Goal: Information Seeking & Learning: Learn about a topic

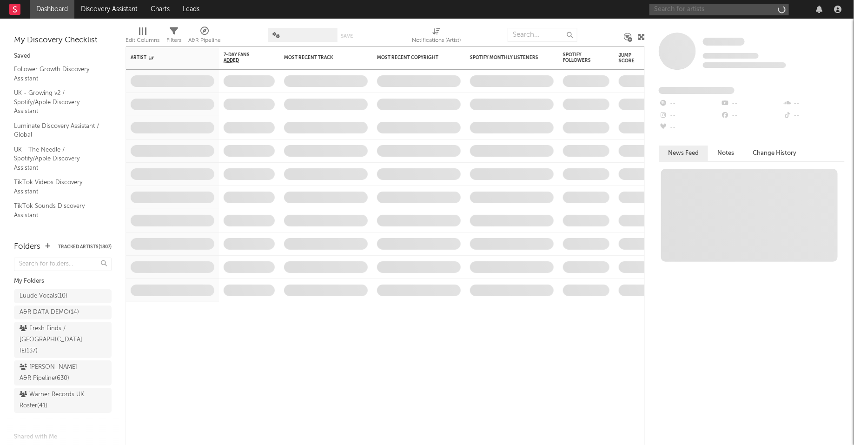
click at [714, 6] on input "text" at bounding box center [720, 10] width 140 height 12
click at [692, 7] on input "[PERSON_NAME]" at bounding box center [720, 10] width 140 height 12
click at [707, 10] on input "[PERSON_NAME]" at bounding box center [720, 10] width 140 height 12
type input "[PERSON_NAME]"
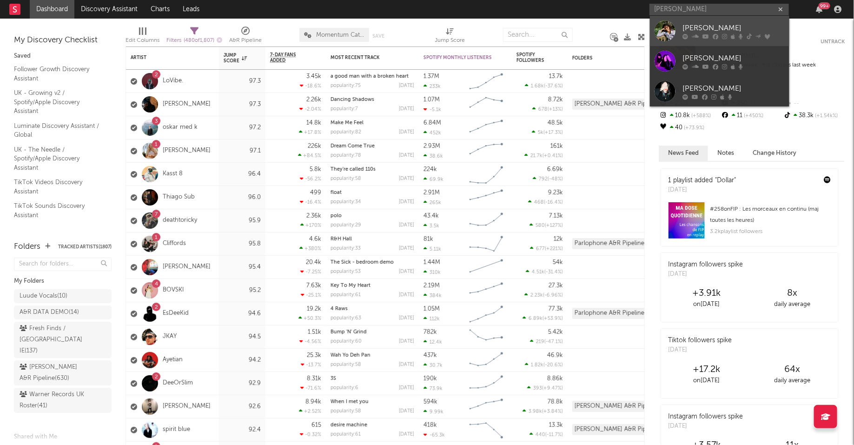
click at [697, 25] on div "[PERSON_NAME]" at bounding box center [734, 27] width 102 height 11
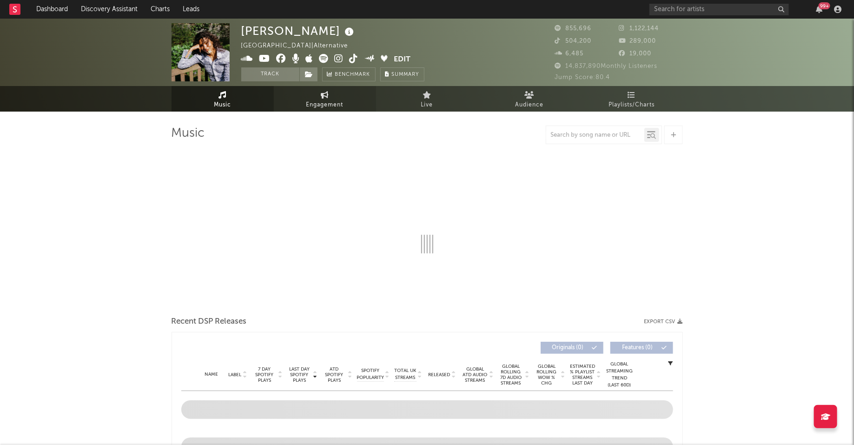
select select "6m"
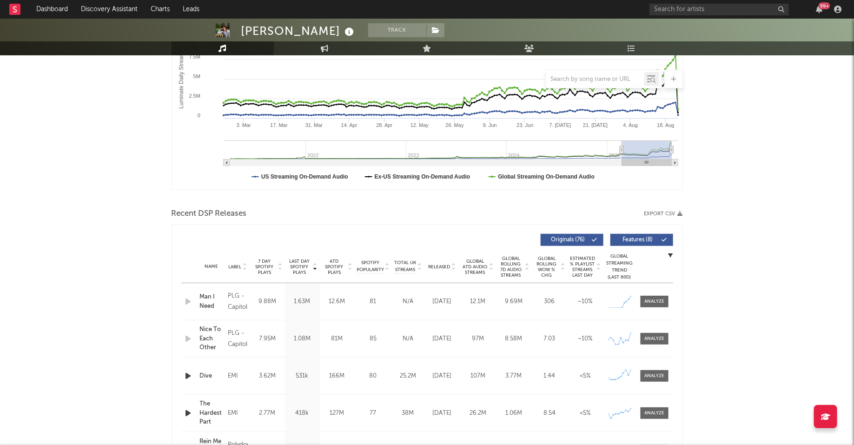
scroll to position [212, 0]
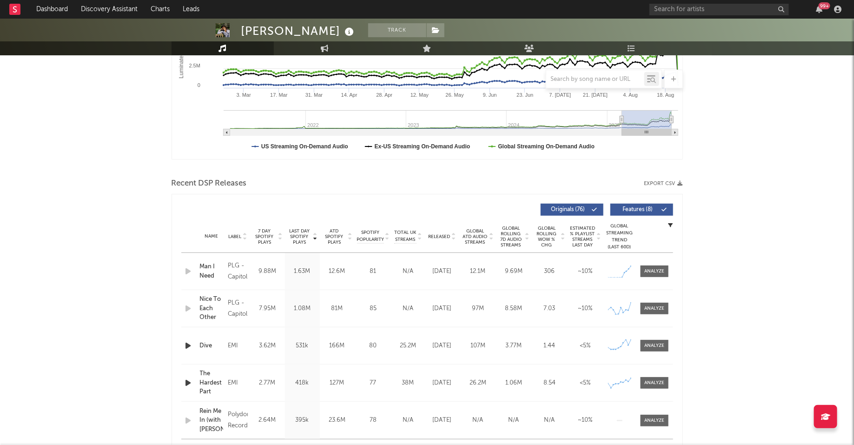
click at [670, 276] on div at bounding box center [654, 272] width 37 height 12
click at [660, 274] on div at bounding box center [655, 271] width 20 height 7
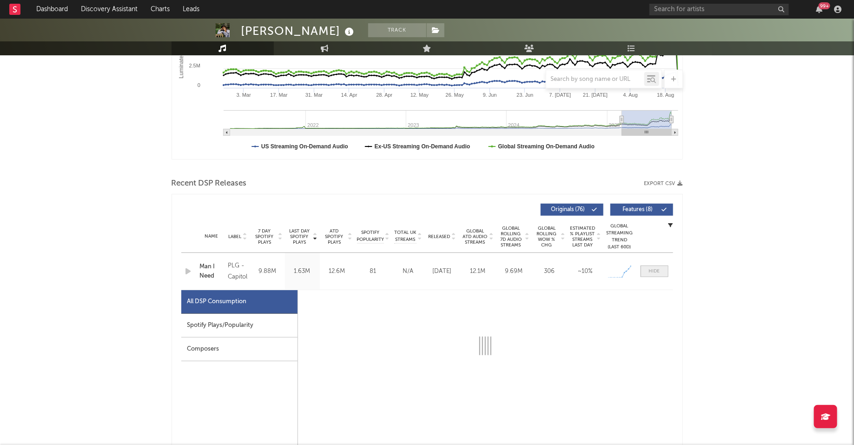
select select "1w"
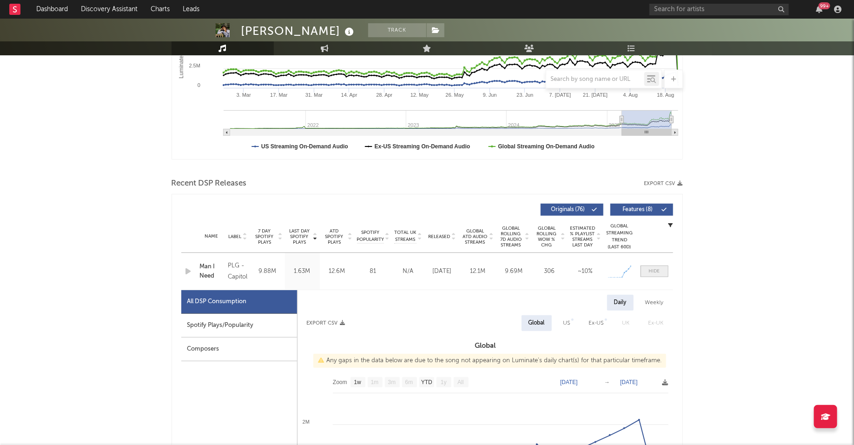
scroll to position [287, 0]
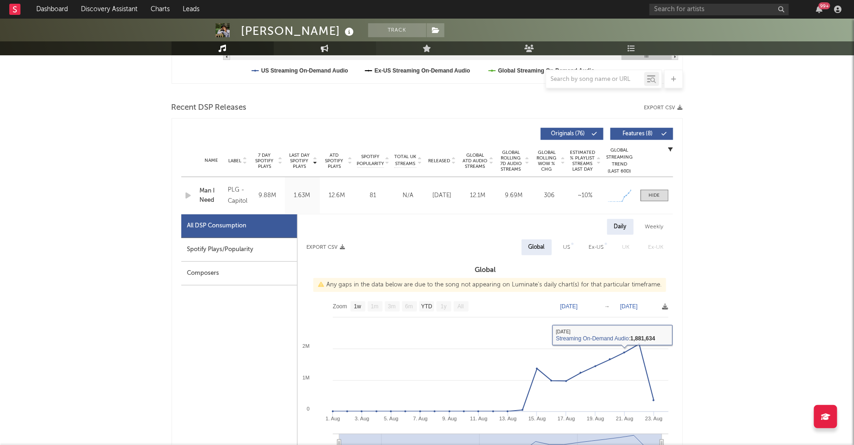
click at [319, 53] on link "Engagement" at bounding box center [325, 48] width 102 height 14
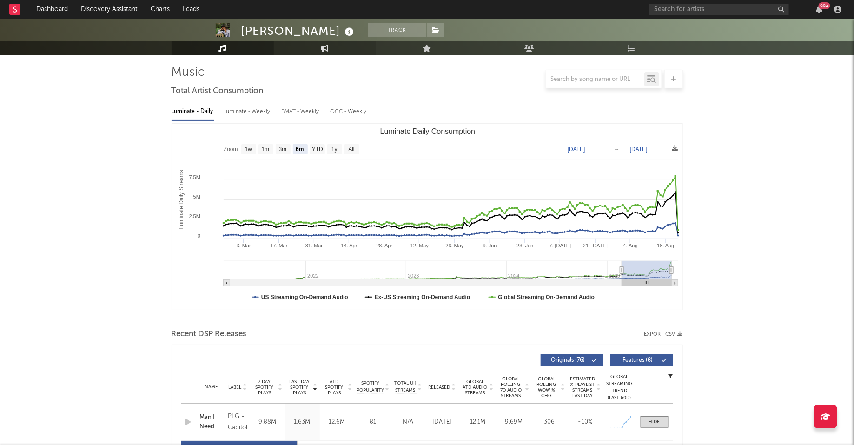
select select "1w"
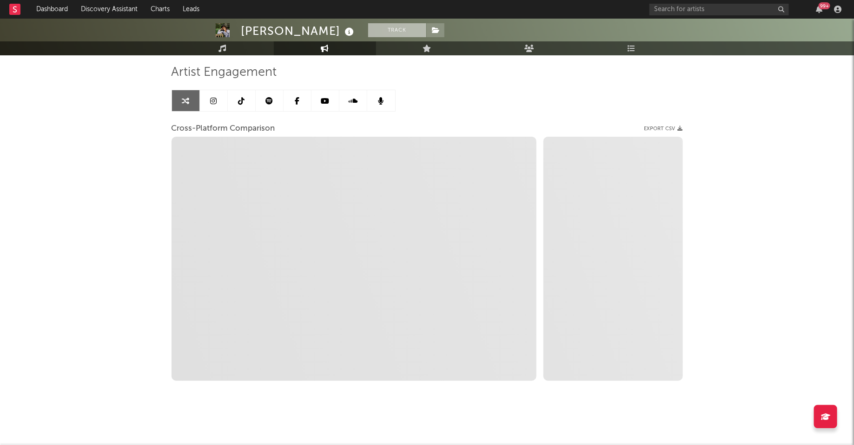
click at [368, 34] on button "Track" at bounding box center [397, 30] width 58 height 14
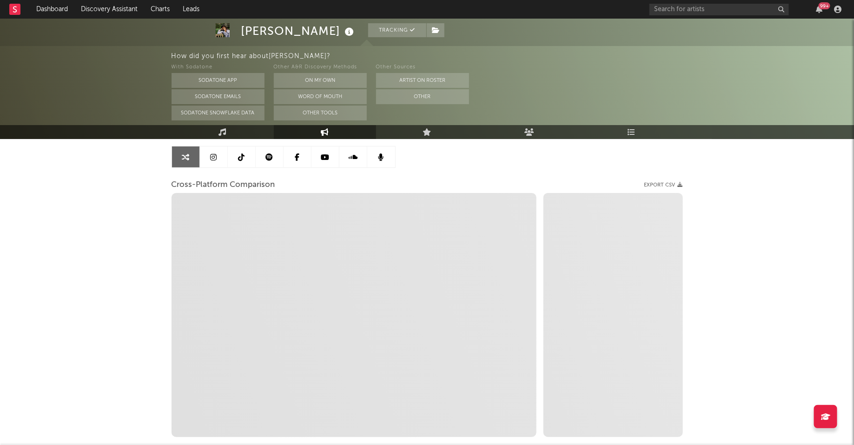
scroll to position [69, 0]
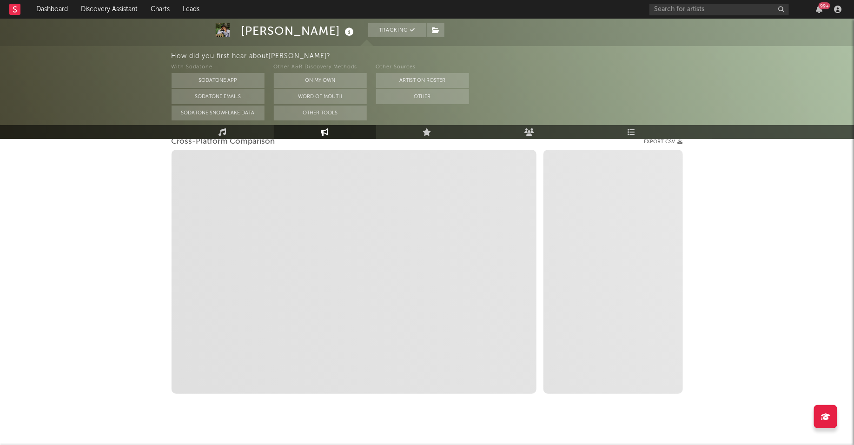
select select "1m"
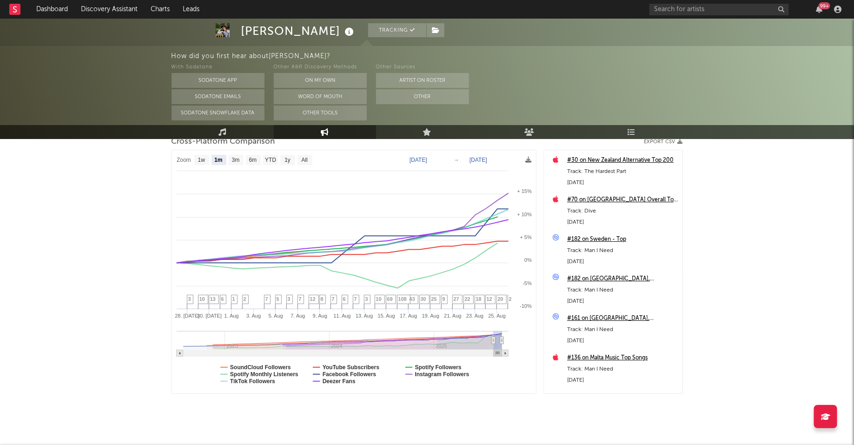
scroll to position [132, 0]
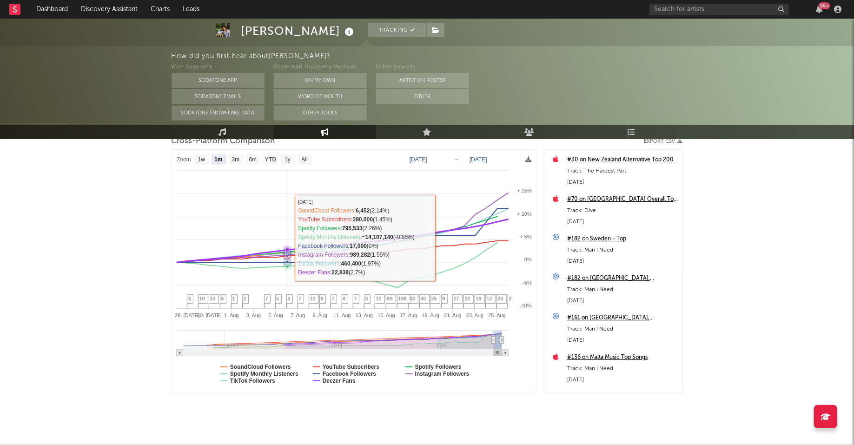
select select "1m"
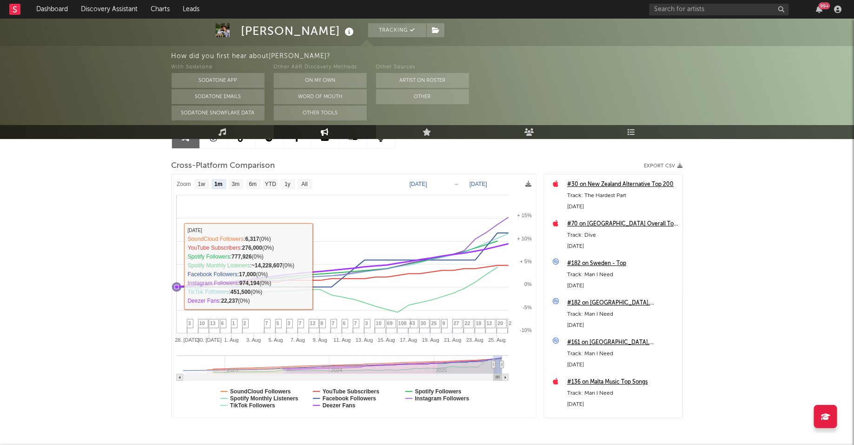
scroll to position [104, 0]
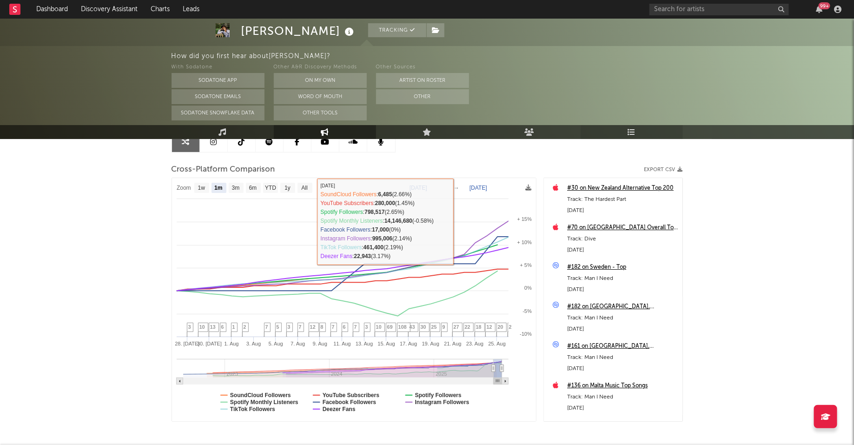
click at [632, 134] on icon at bounding box center [632, 131] width 8 height 7
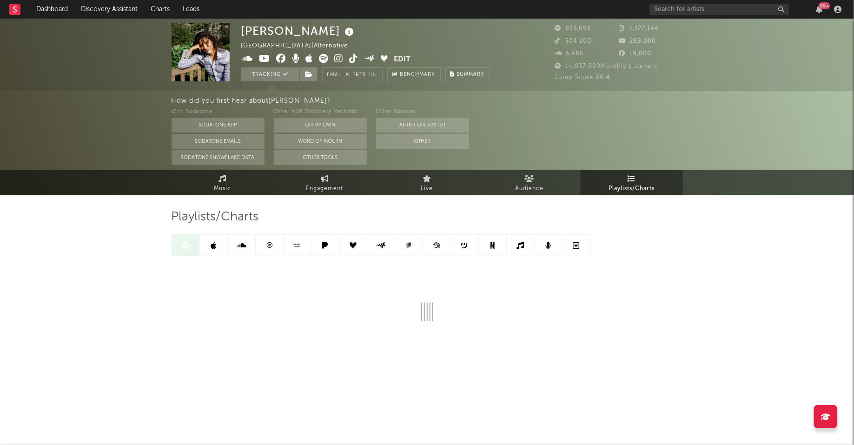
click at [813, 14] on div "99 +" at bounding box center [747, 9] width 195 height 19
click at [822, 13] on icon "button" at bounding box center [819, 9] width 7 height 7
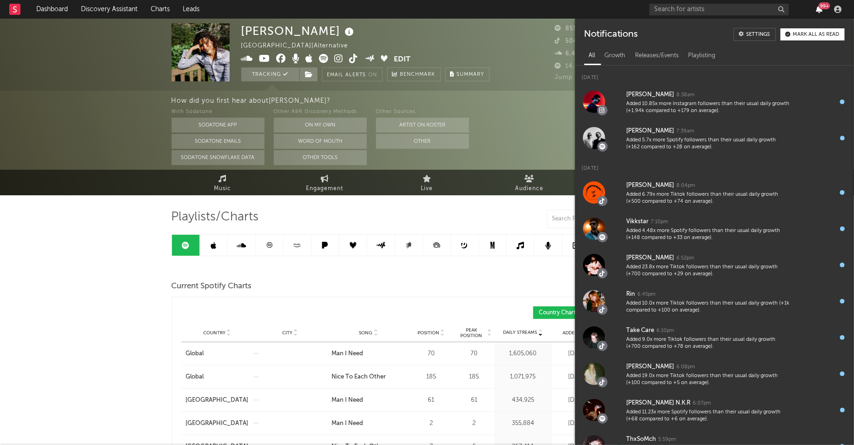
click at [822, 12] on icon "button" at bounding box center [819, 9] width 7 height 7
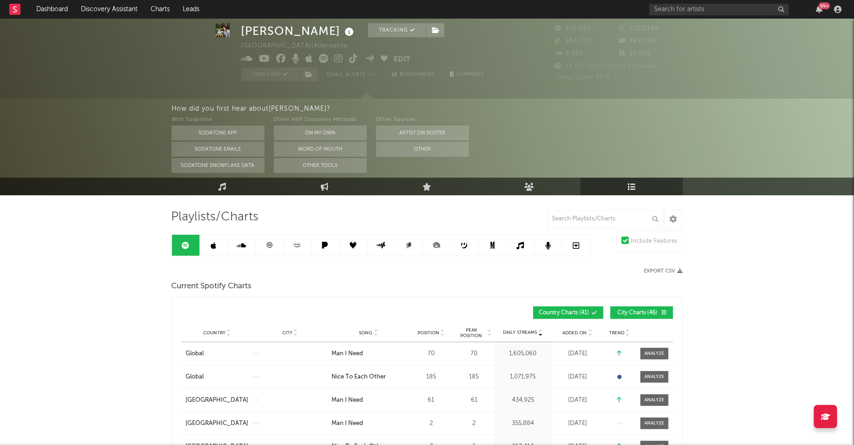
scroll to position [44, 0]
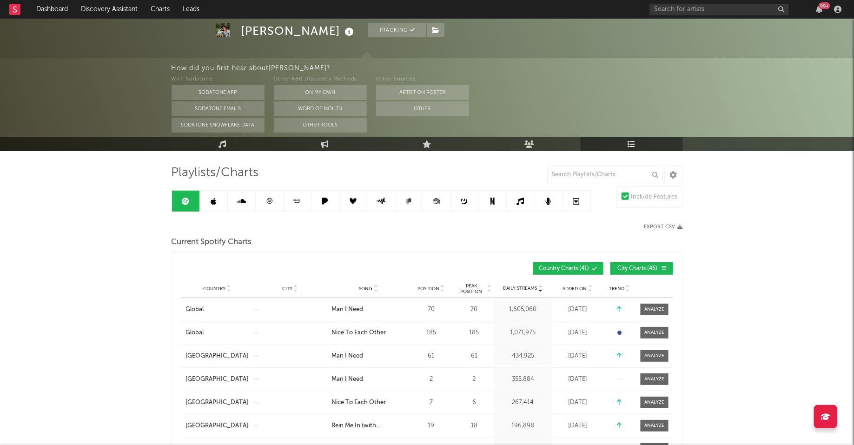
click at [645, 291] on div "Country City Song Position Peak Position Estimated Daily Streams Playlist Follo…" at bounding box center [427, 289] width 492 height 19
click at [645, 304] on span at bounding box center [655, 310] width 28 height 12
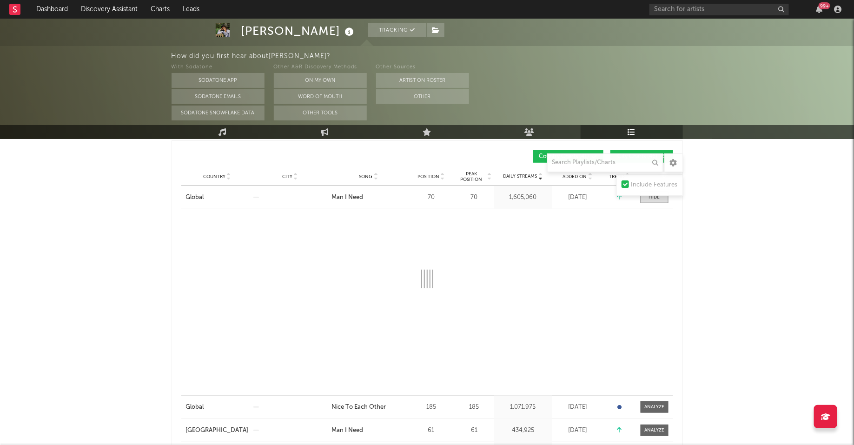
scroll to position [157, 0]
select select "1w"
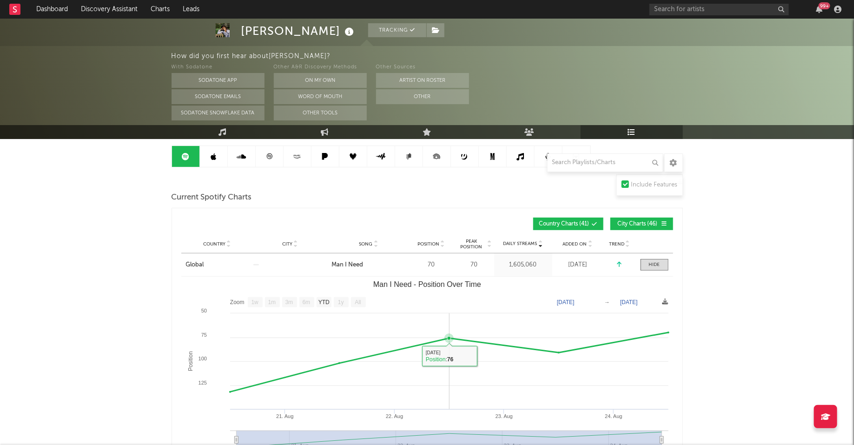
scroll to position [79, 0]
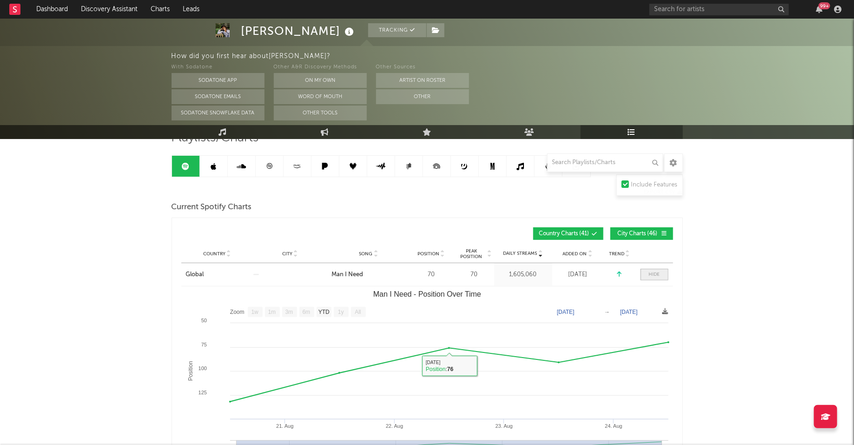
click at [657, 272] on div at bounding box center [654, 274] width 11 height 7
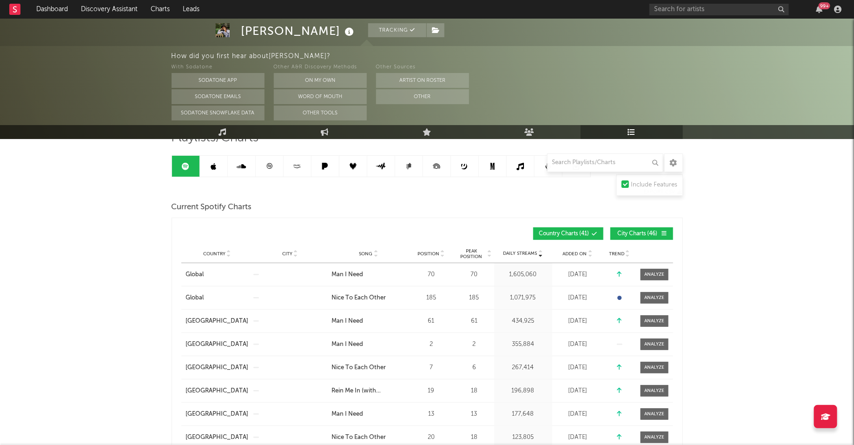
click at [593, 236] on button "Country Charts ( 41 )" at bounding box center [569, 233] width 70 height 13
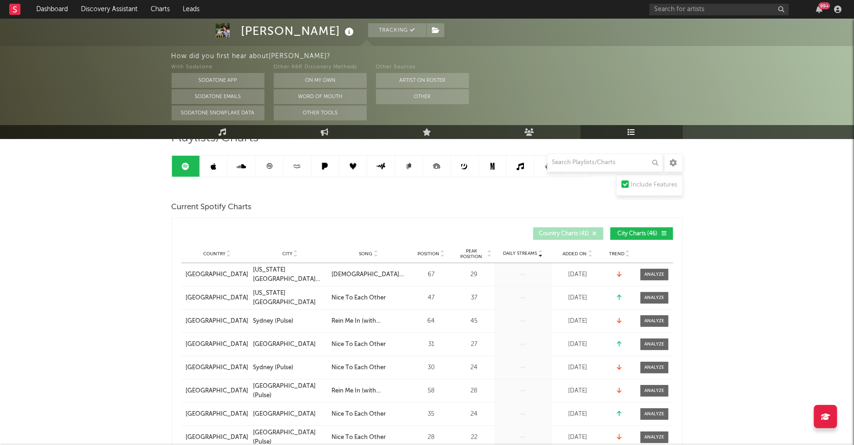
click at [641, 233] on span "City Charts ( 46 )" at bounding box center [638, 234] width 43 height 6
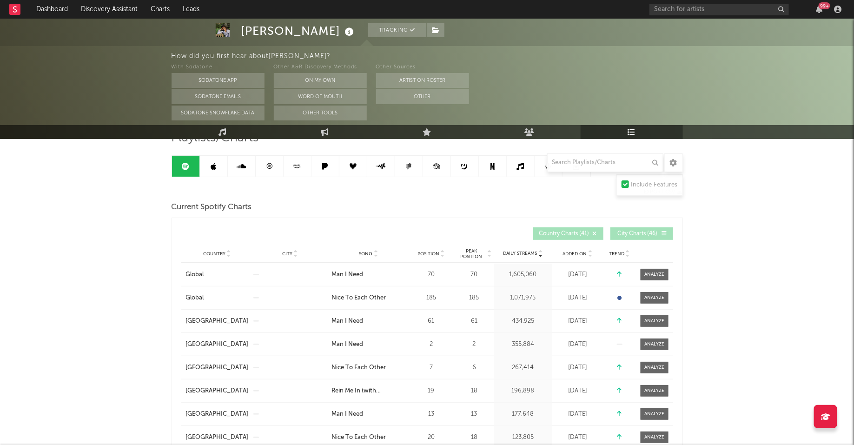
click at [594, 235] on icon at bounding box center [595, 234] width 6 height 6
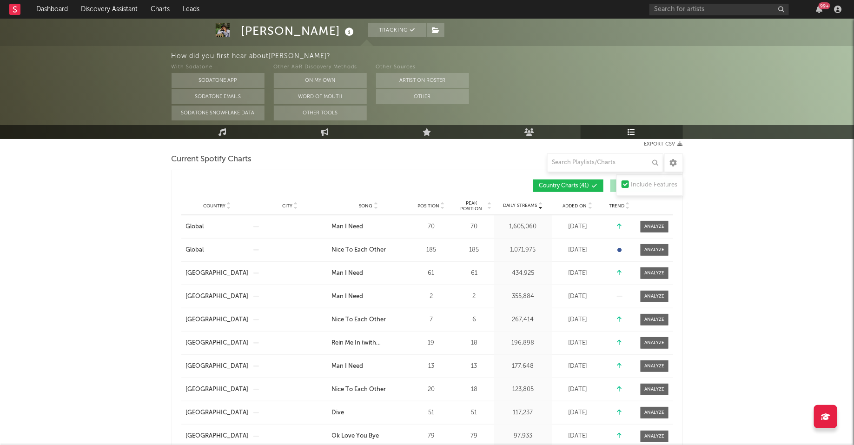
click at [444, 206] on icon at bounding box center [442, 208] width 5 height 4
click at [658, 386] on div at bounding box center [655, 389] width 20 height 7
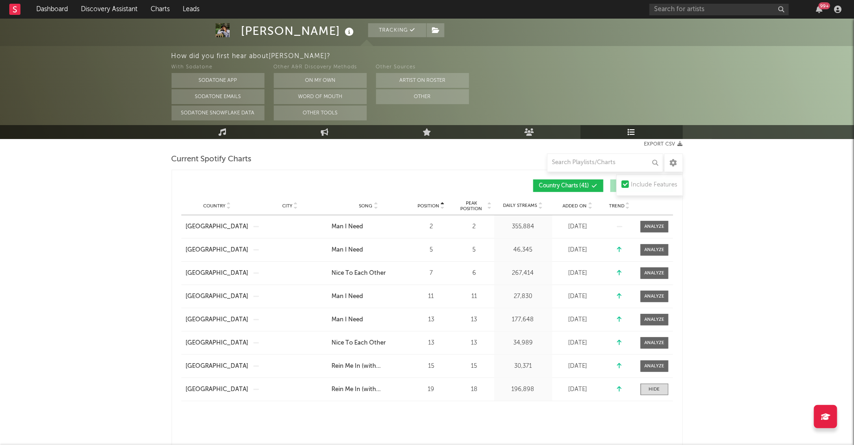
scroll to position [174, 0]
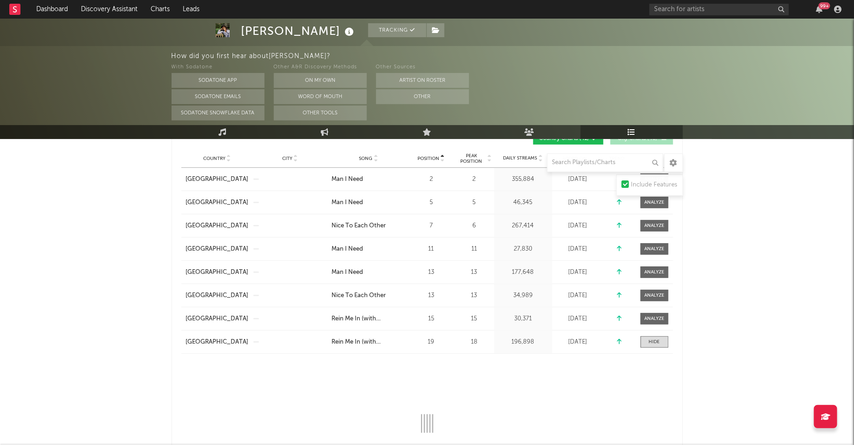
select select "1w"
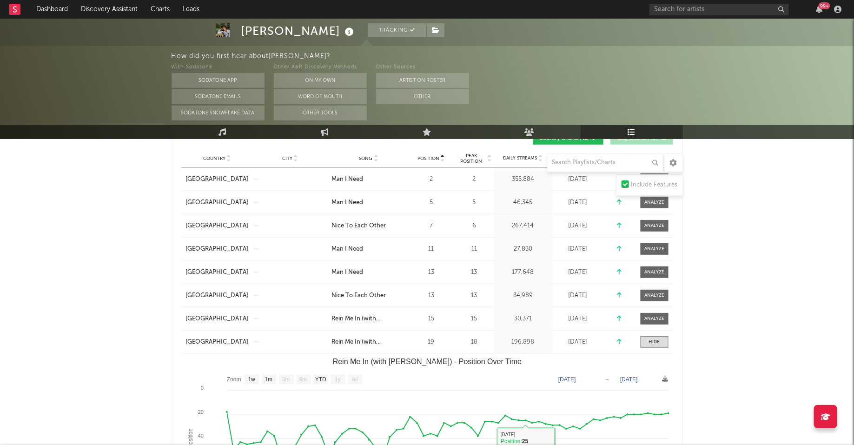
click at [655, 347] on div "Country [GEOGRAPHIC_DATA] City Song Rein Me In (with [PERSON_NAME]) Position 19…" at bounding box center [427, 342] width 492 height 23
click at [655, 340] on div at bounding box center [654, 342] width 11 height 7
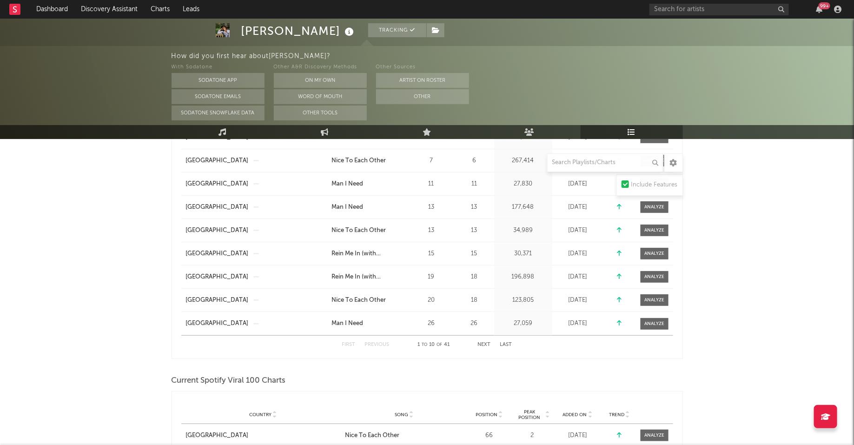
scroll to position [252, 0]
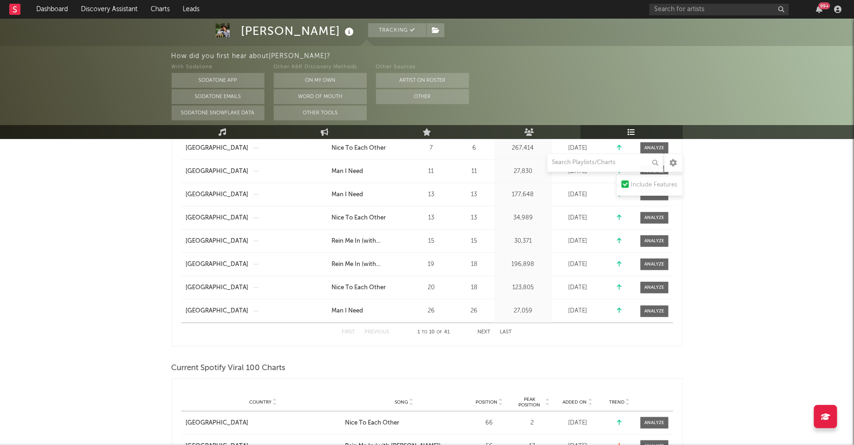
click at [489, 330] on button "Next" at bounding box center [484, 332] width 13 height 5
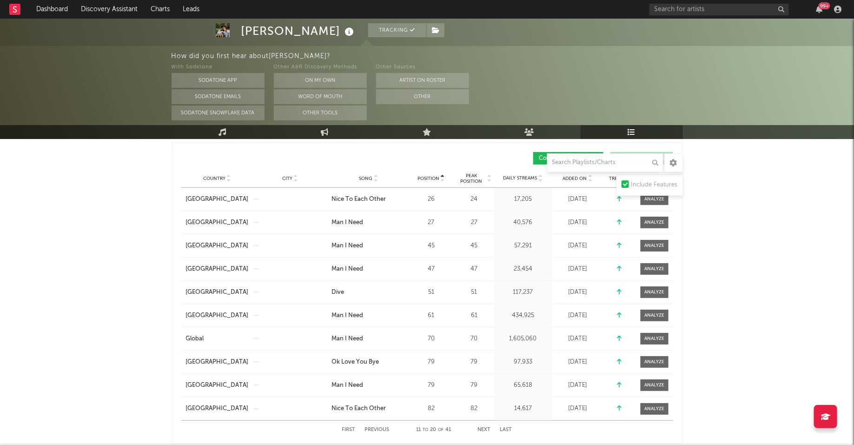
scroll to position [154, 0]
click at [662, 290] on div at bounding box center [655, 292] width 20 height 7
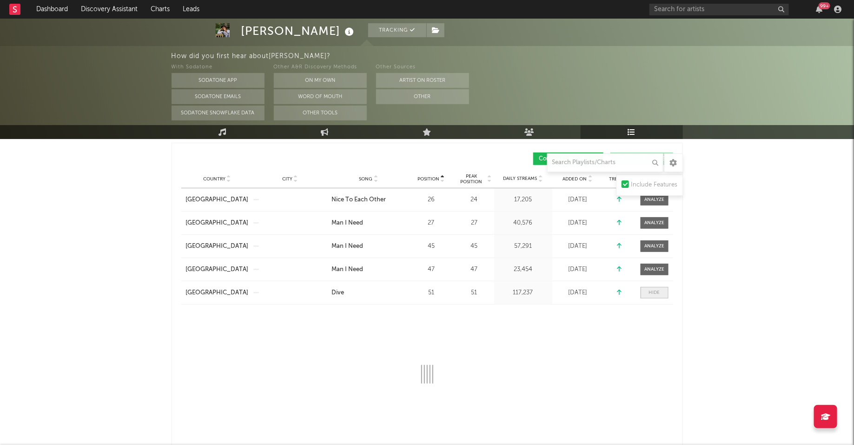
select select "1w"
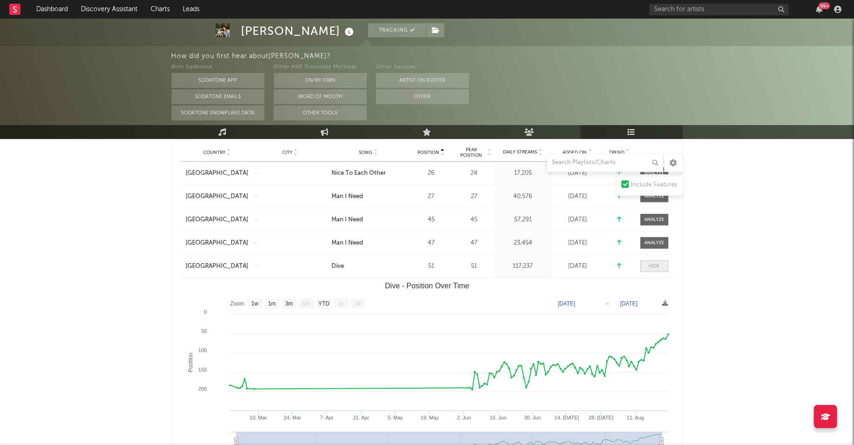
scroll to position [183, 0]
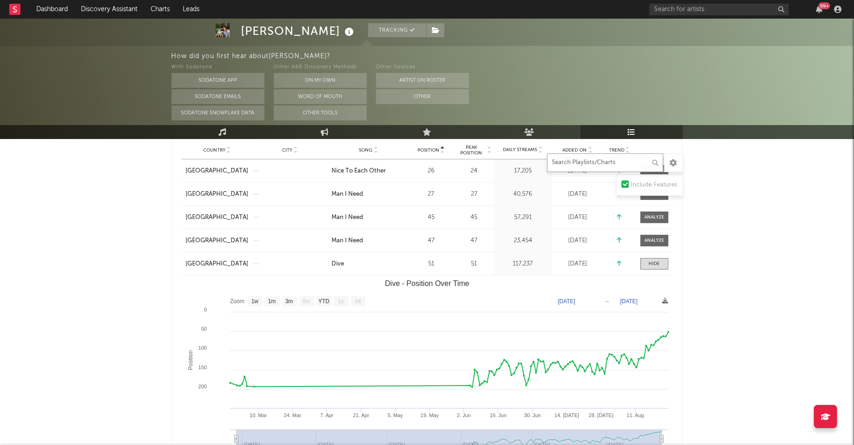
click at [600, 165] on input "text" at bounding box center [605, 162] width 116 height 19
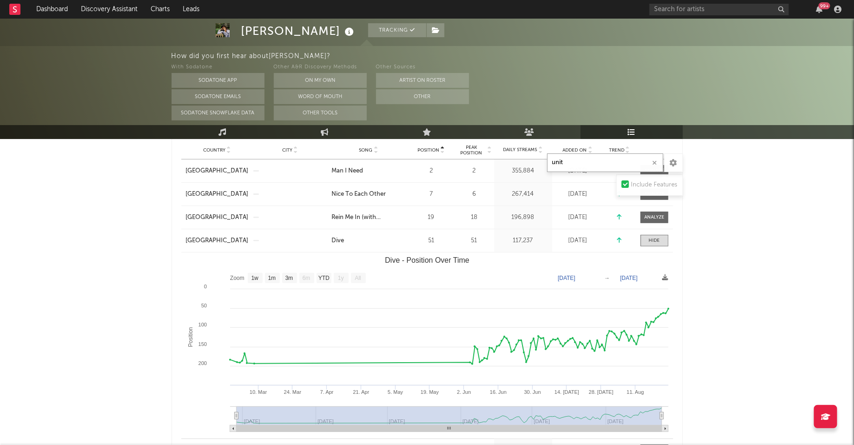
type input "unit"
click at [669, 237] on div at bounding box center [654, 241] width 37 height 12
click at [660, 237] on span at bounding box center [655, 241] width 28 height 12
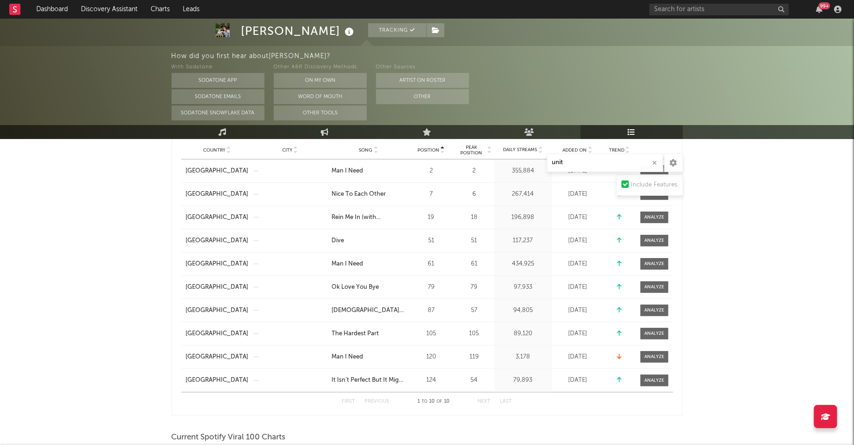
scroll to position [177, 0]
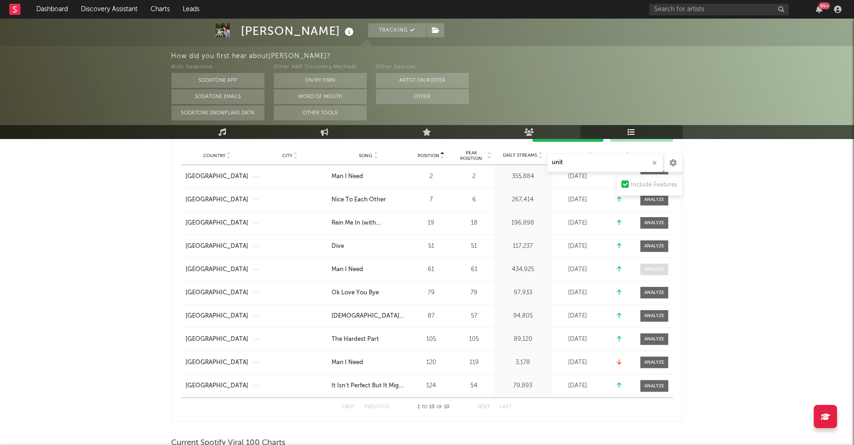
click at [654, 268] on div at bounding box center [655, 269] width 20 height 7
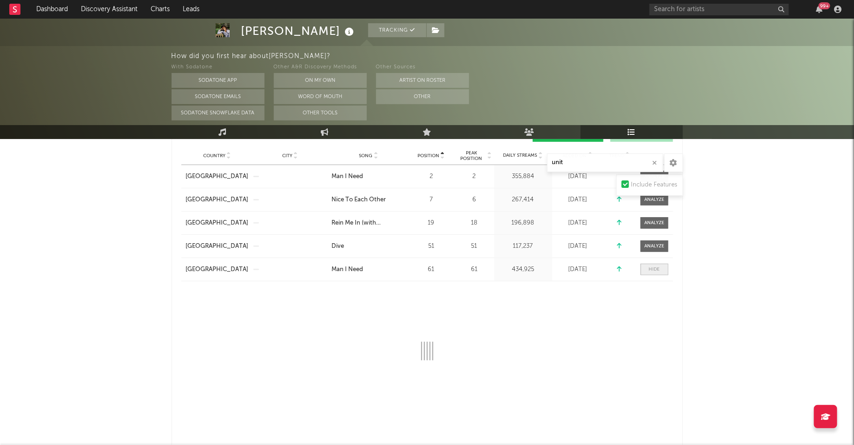
select select "1w"
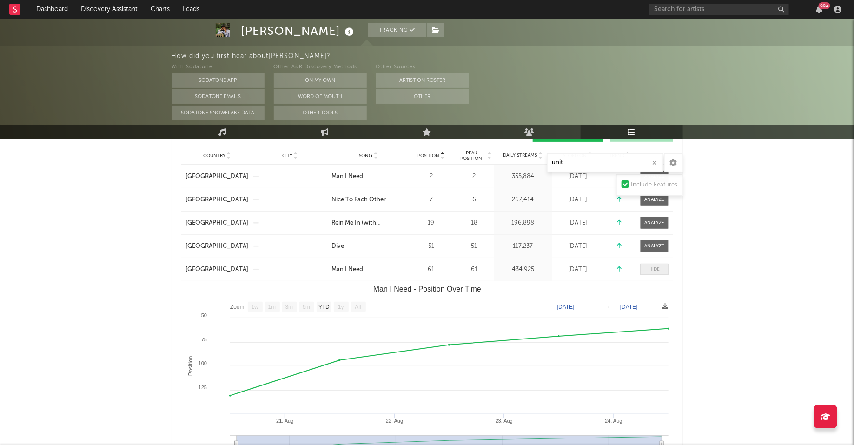
click at [654, 268] on div at bounding box center [654, 269] width 11 height 7
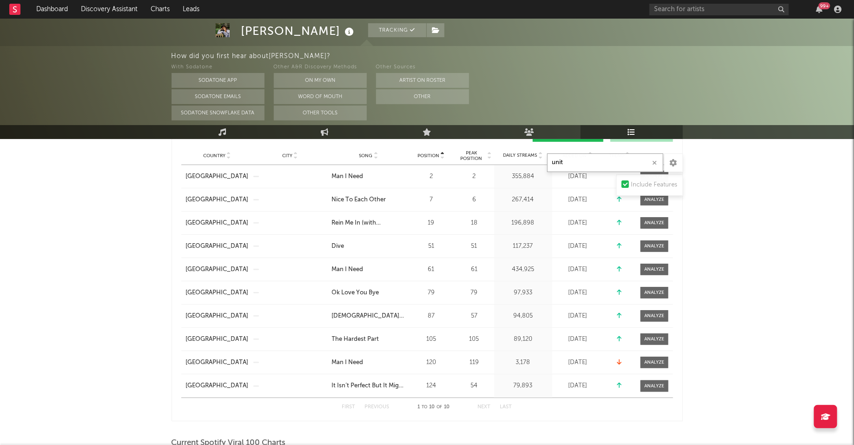
click at [620, 161] on input "unit" at bounding box center [605, 162] width 116 height 19
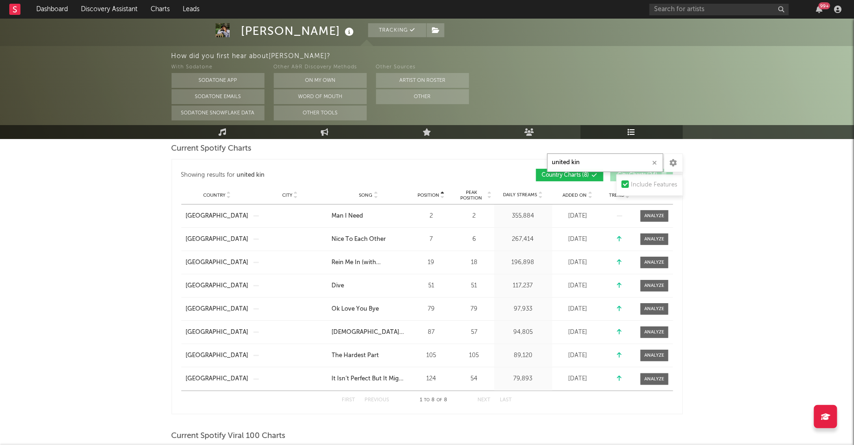
scroll to position [136, 0]
type input "united kin"
click at [653, 356] on div at bounding box center [655, 356] width 20 height 7
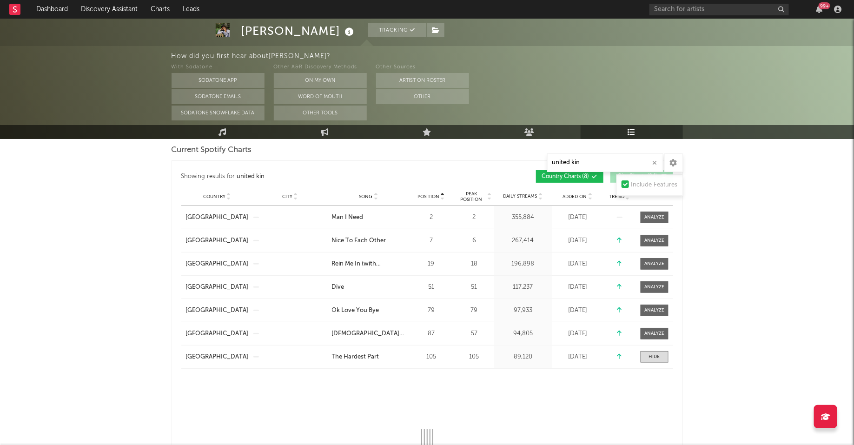
select select "1w"
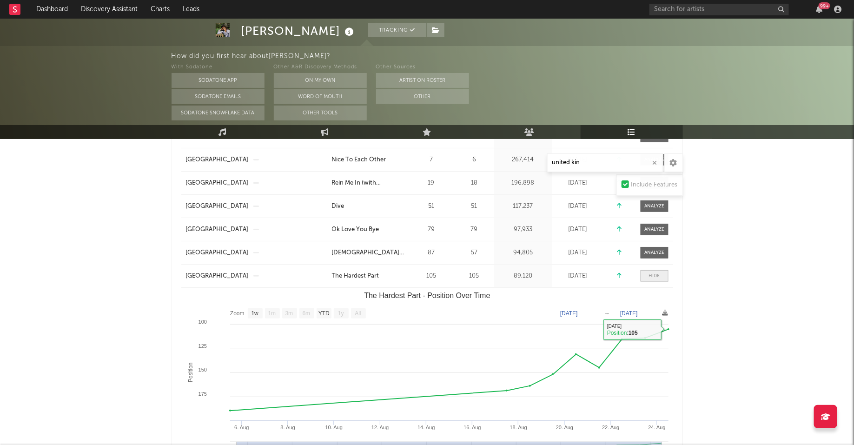
click at [654, 277] on div at bounding box center [654, 276] width 11 height 7
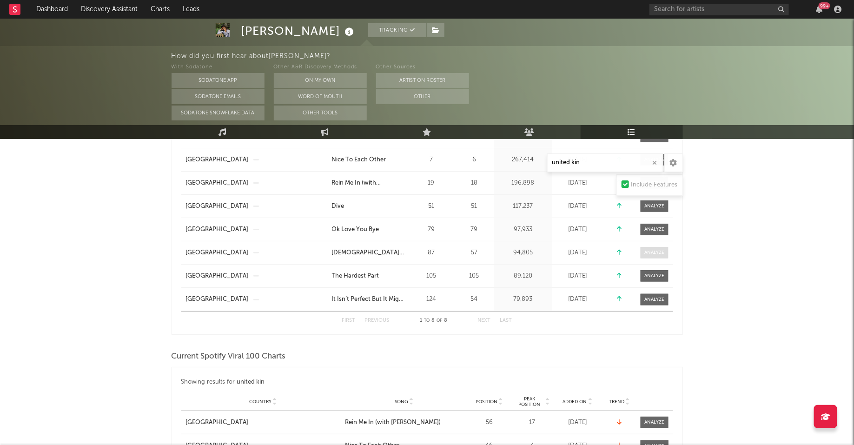
click at [659, 253] on div at bounding box center [655, 252] width 20 height 7
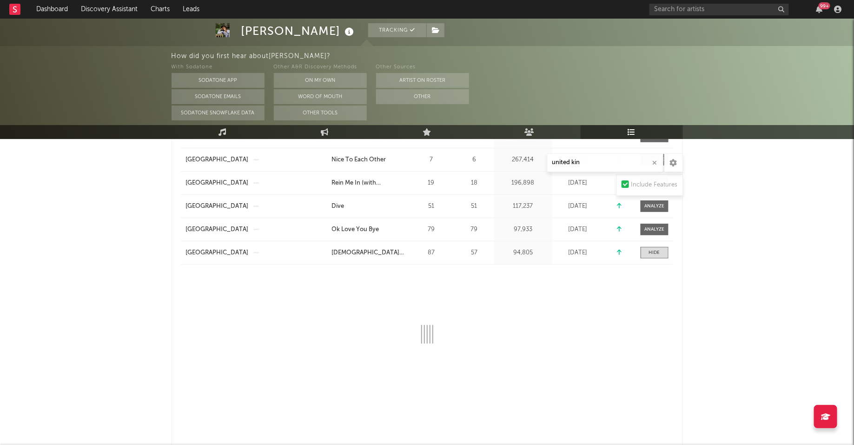
select select "1w"
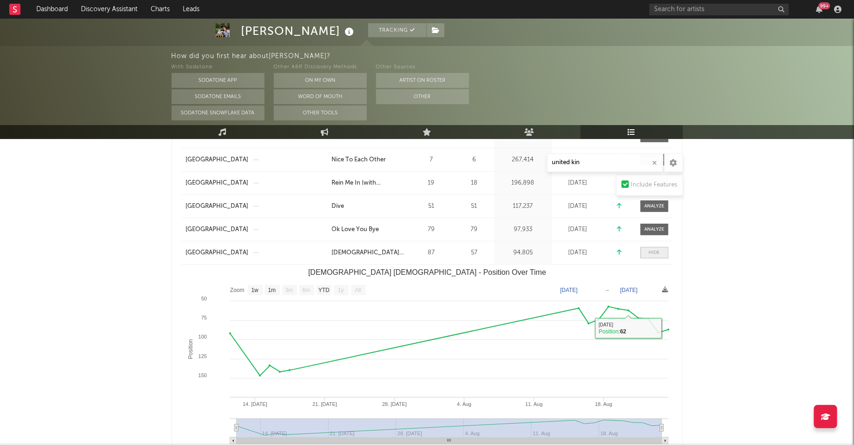
click at [655, 250] on div at bounding box center [654, 252] width 11 height 7
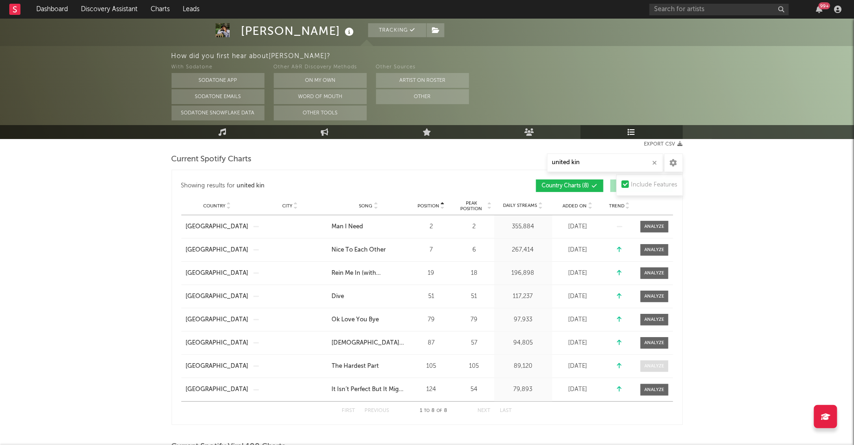
scroll to position [127, 0]
click at [652, 217] on div "Country [GEOGRAPHIC_DATA] City Song Man I Need Position 2 Peak Position 2 Estim…" at bounding box center [427, 227] width 492 height 23
click at [652, 224] on div at bounding box center [655, 227] width 20 height 7
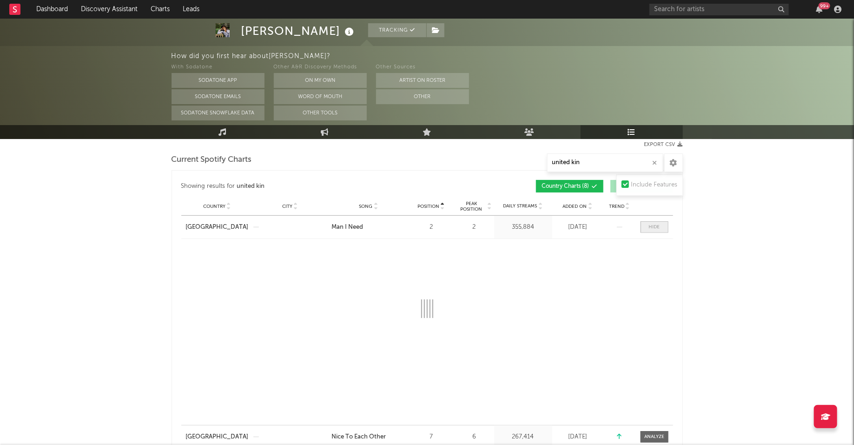
select select "1w"
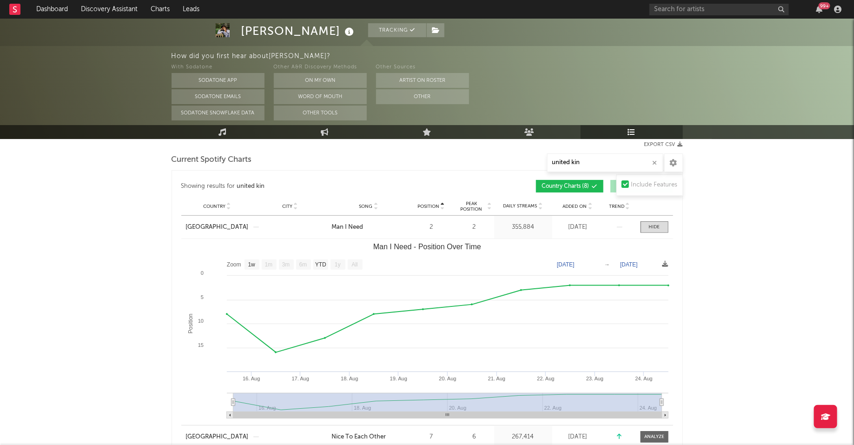
scroll to position [0, 0]
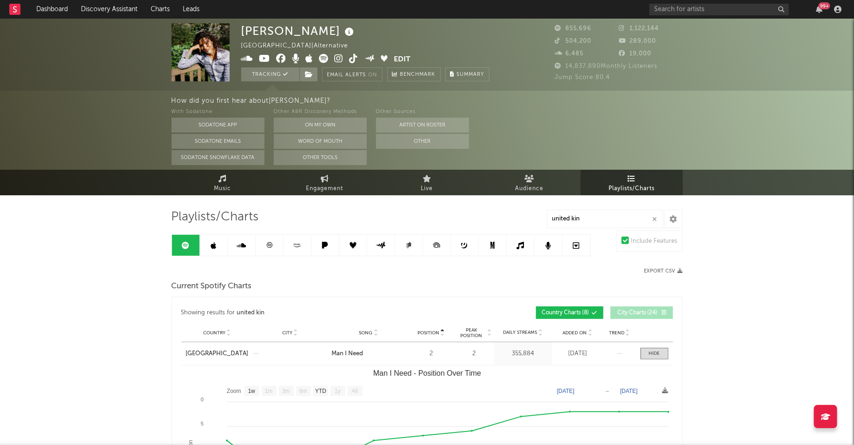
click at [354, 61] on icon at bounding box center [354, 58] width 9 height 9
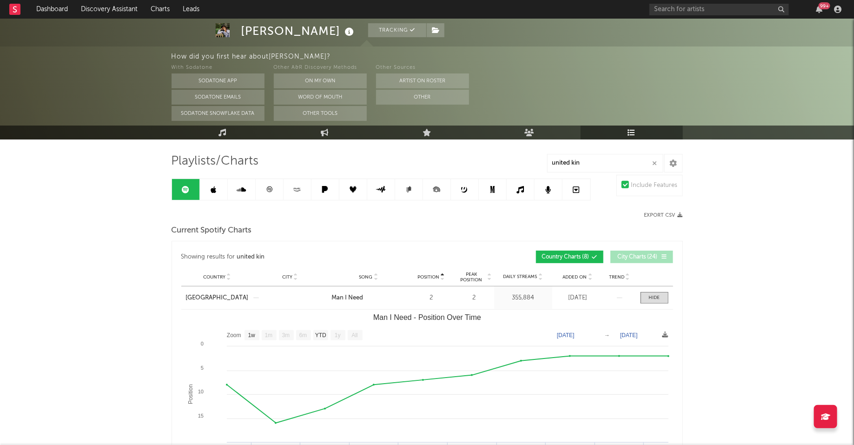
scroll to position [62, 0]
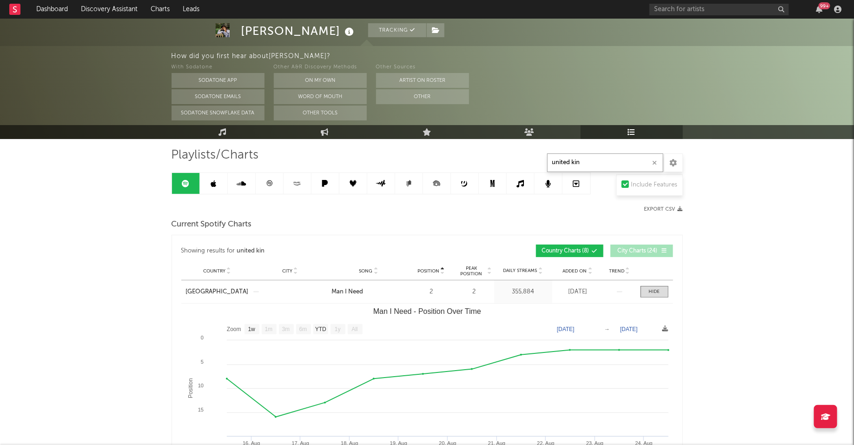
click at [586, 168] on input "united kin" at bounding box center [605, 162] width 116 height 19
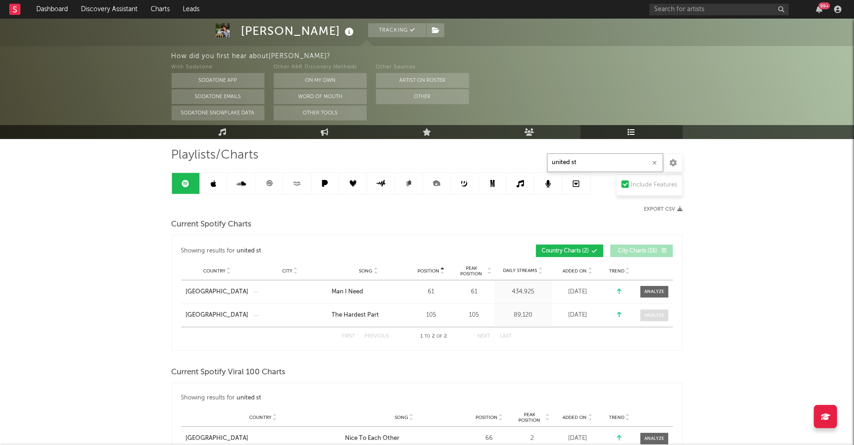
type input "united st"
click at [654, 310] on span at bounding box center [655, 316] width 28 height 12
select select "1w"
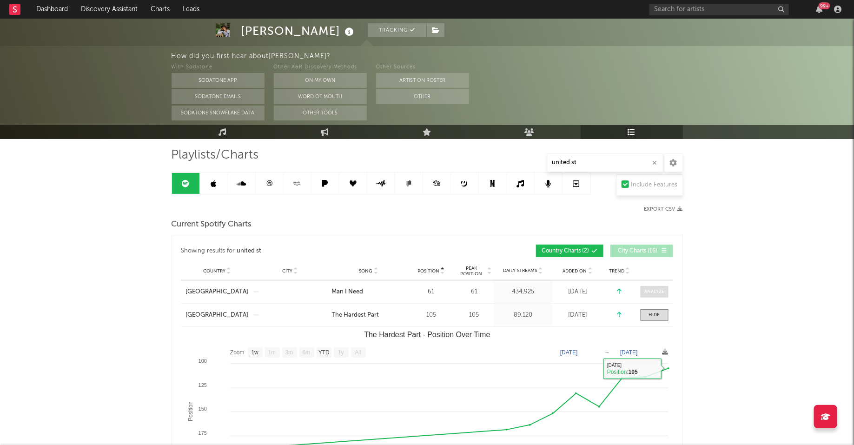
click at [656, 286] on span at bounding box center [655, 292] width 28 height 12
select select "1w"
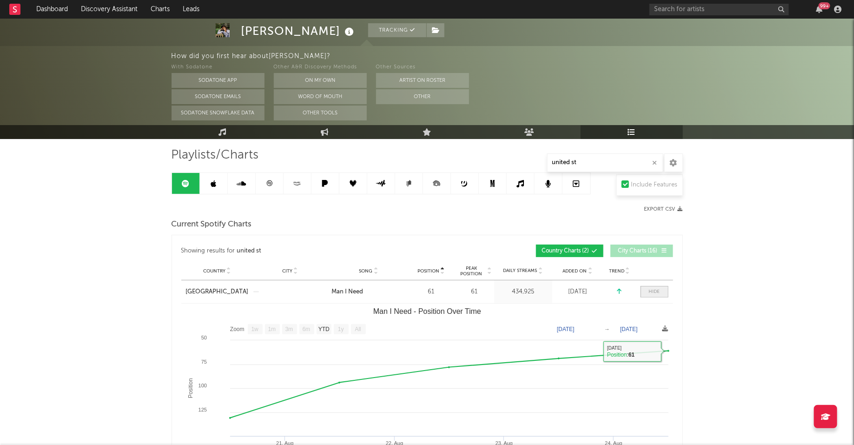
click at [655, 288] on div at bounding box center [654, 291] width 11 height 7
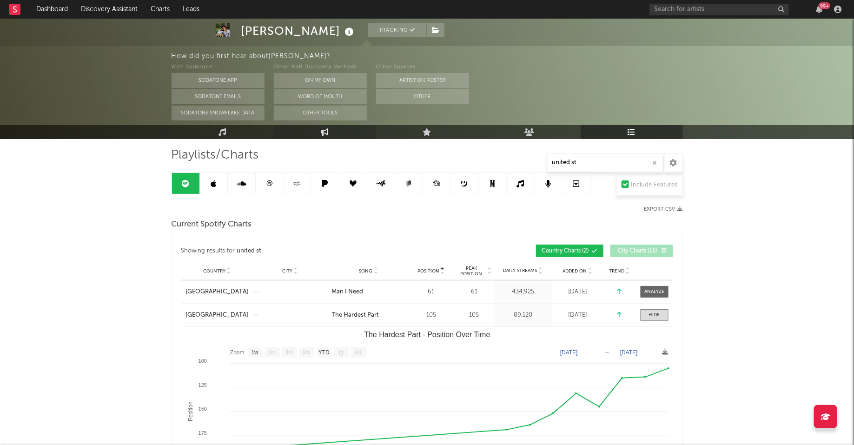
click at [319, 136] on link "Engagement" at bounding box center [325, 132] width 102 height 14
select select "1w"
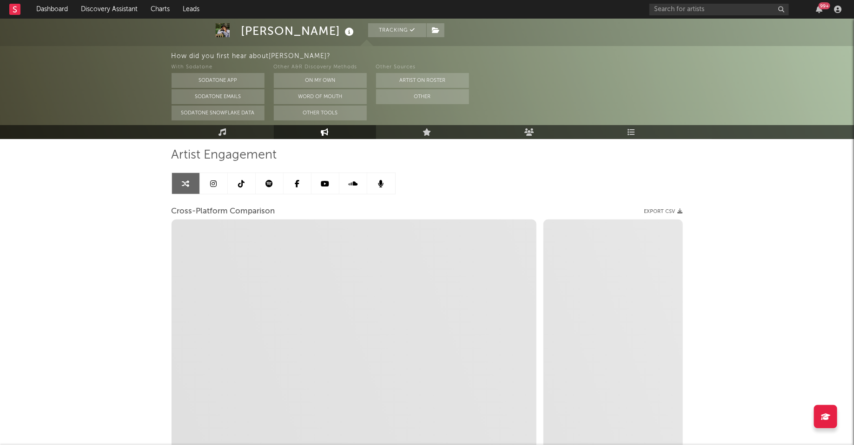
click at [248, 187] on link at bounding box center [242, 183] width 28 height 21
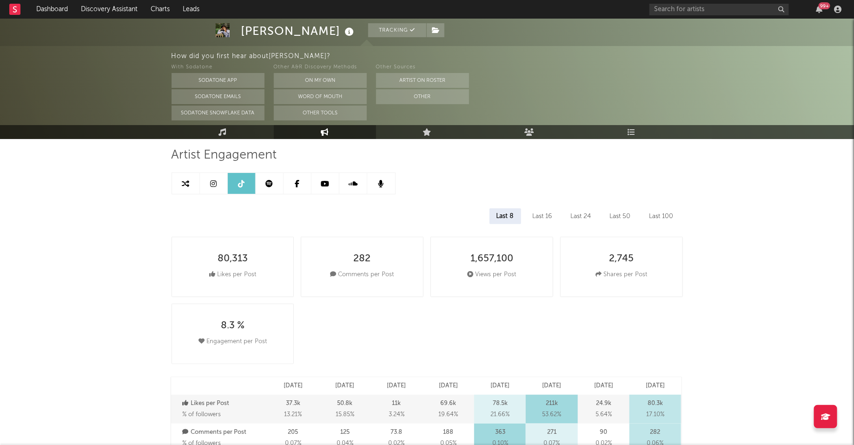
select select "6m"
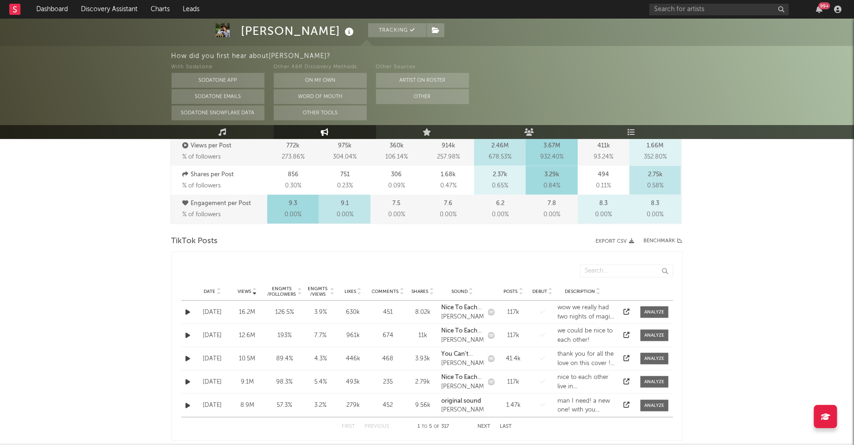
scroll to position [380, 0]
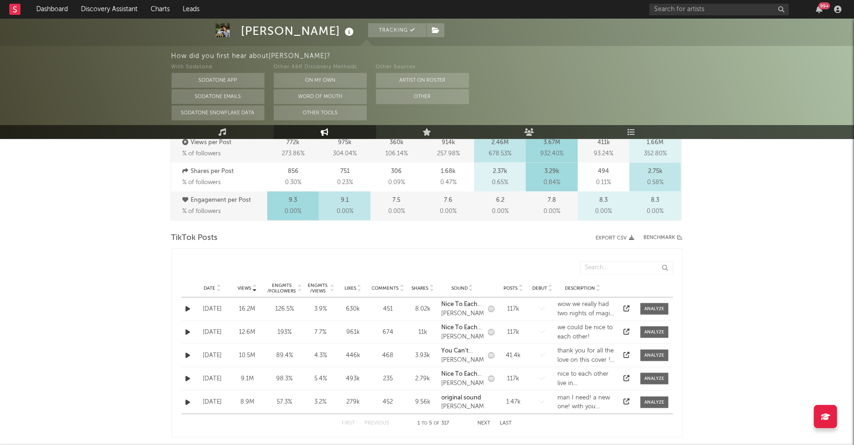
click at [202, 289] on div "Date" at bounding box center [213, 288] width 30 height 7
click at [651, 378] on div at bounding box center [655, 378] width 20 height 7
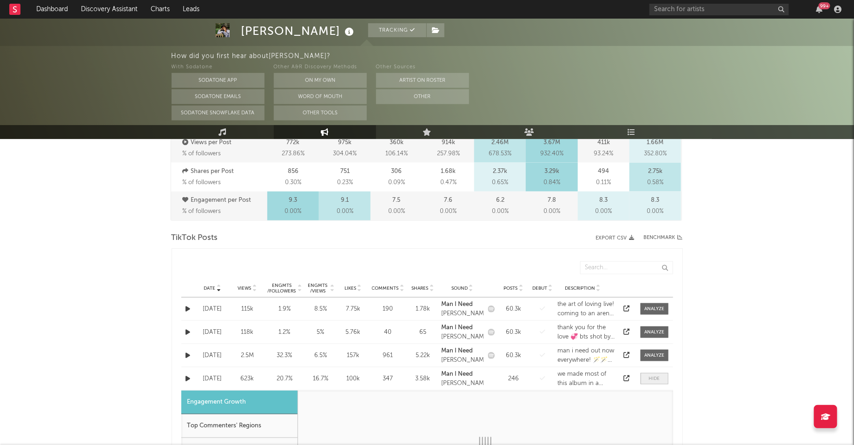
click at [651, 378] on div at bounding box center [654, 378] width 11 height 7
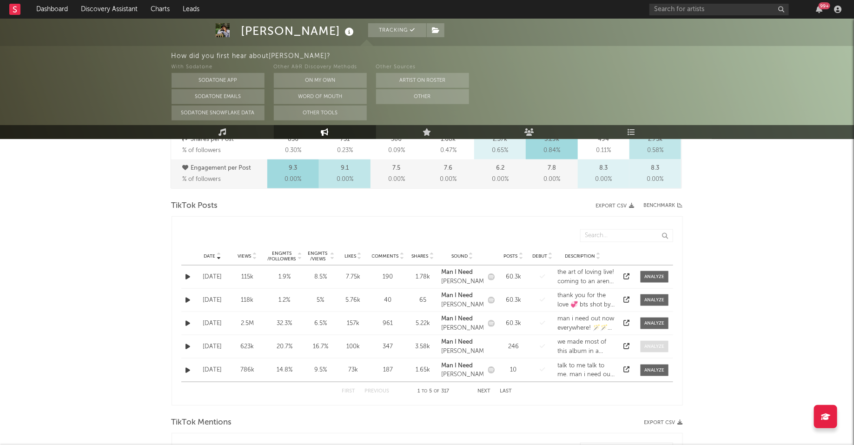
scroll to position [415, 0]
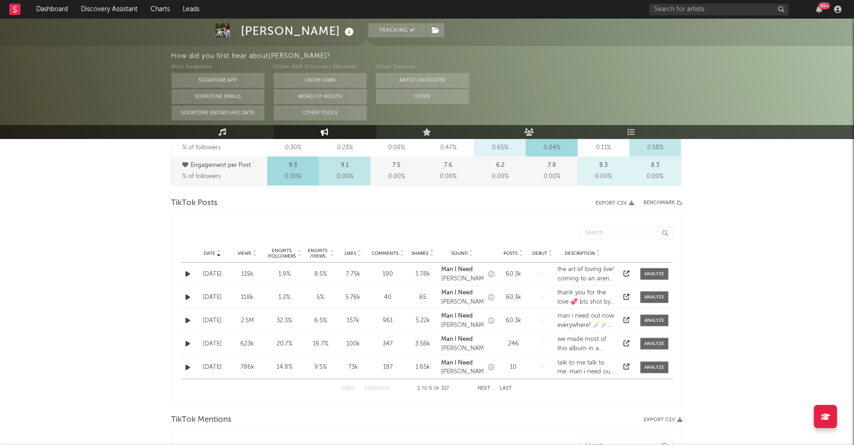
click at [484, 387] on button "Next" at bounding box center [484, 388] width 13 height 5
click at [228, 133] on link "Music" at bounding box center [223, 132] width 102 height 14
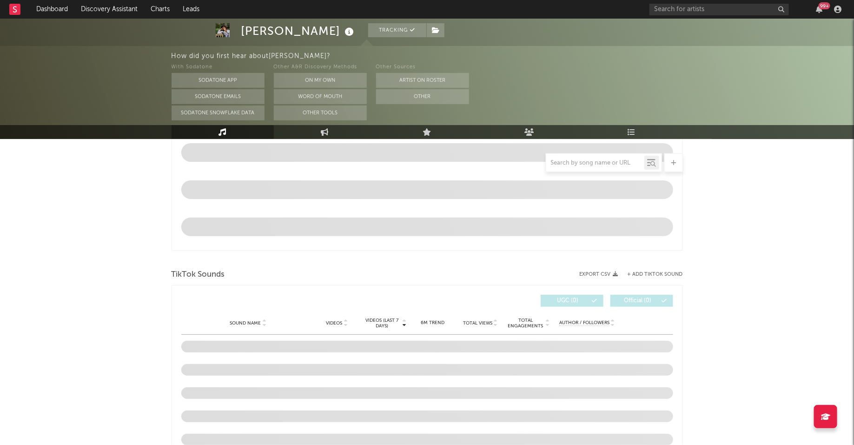
scroll to position [449, 0]
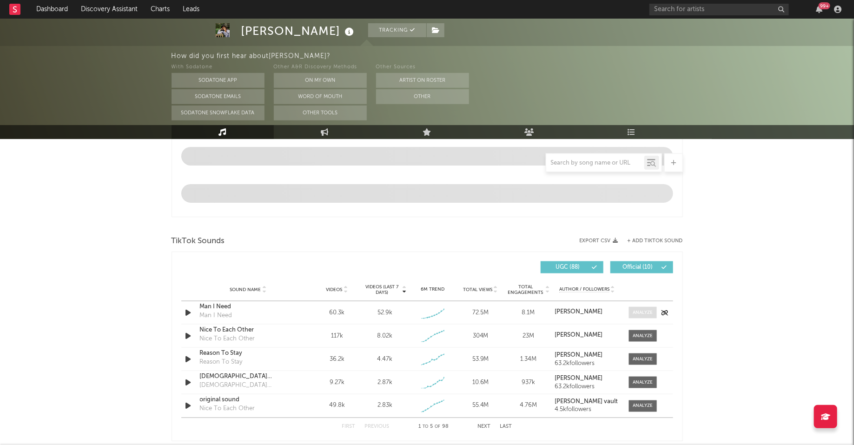
select select "6m"
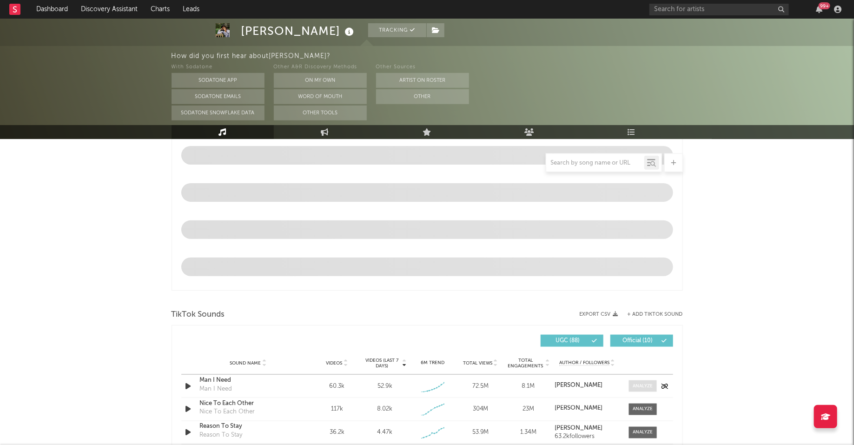
scroll to position [522, 0]
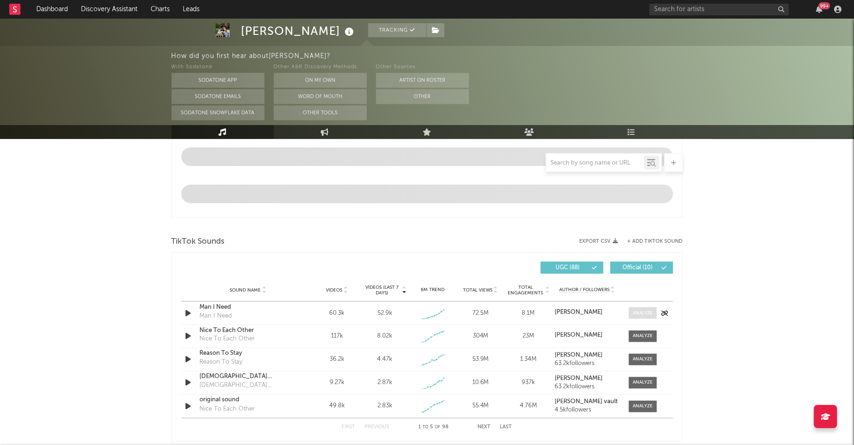
click at [647, 314] on div at bounding box center [643, 313] width 20 height 7
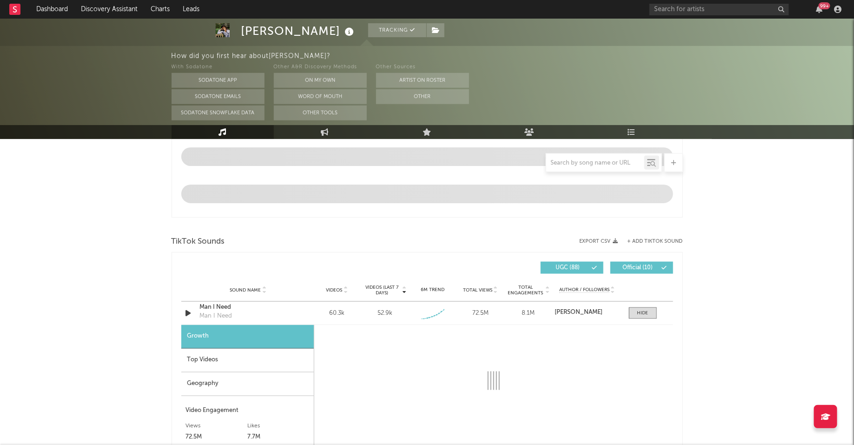
select select "1w"
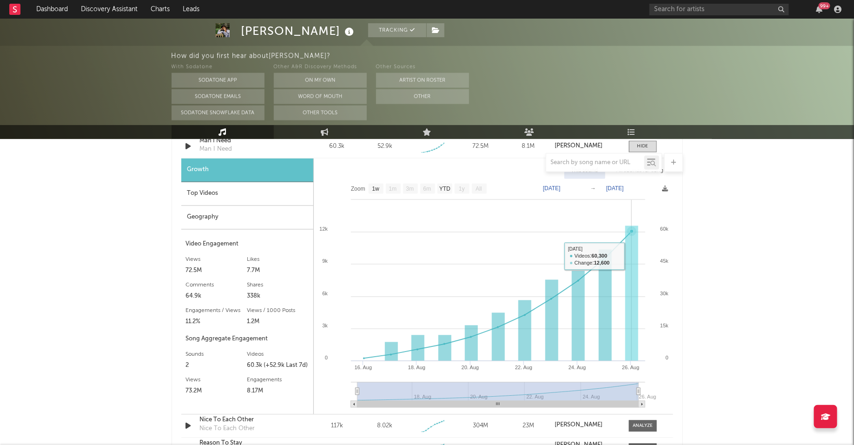
scroll to position [714, 0]
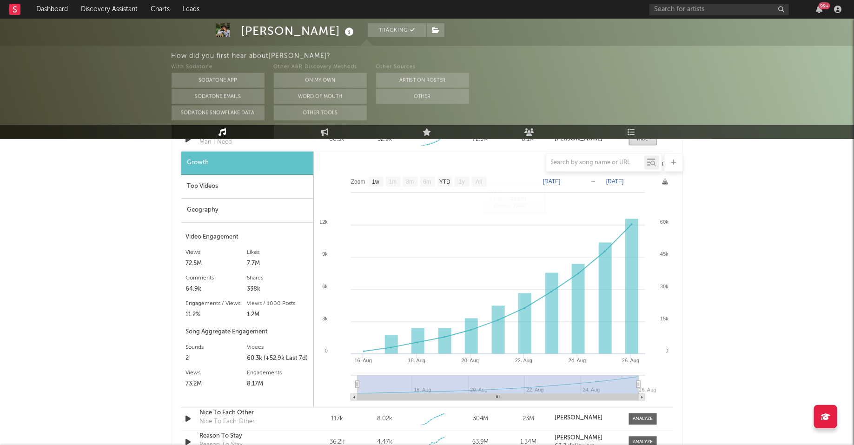
click at [264, 191] on div "Top Videos" at bounding box center [247, 187] width 132 height 24
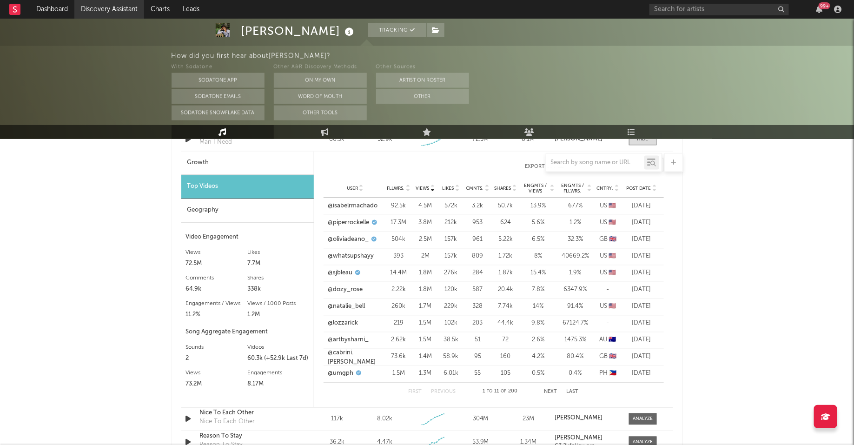
click at [107, 6] on link "Discovery Assistant" at bounding box center [109, 9] width 70 height 19
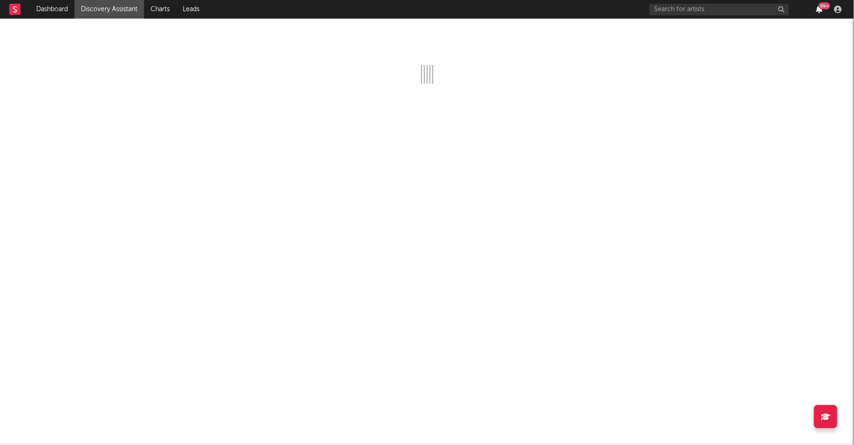
click at [820, 9] on icon "button" at bounding box center [819, 9] width 7 height 7
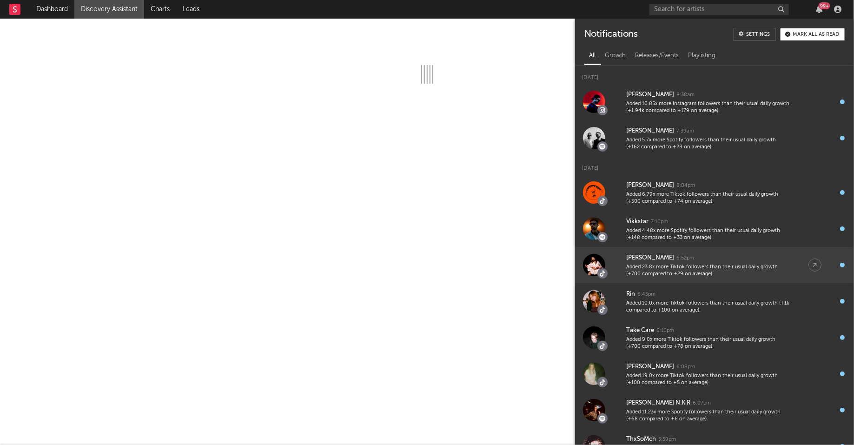
click at [697, 262] on div "[PERSON_NAME] 6:52pm" at bounding box center [709, 258] width 164 height 11
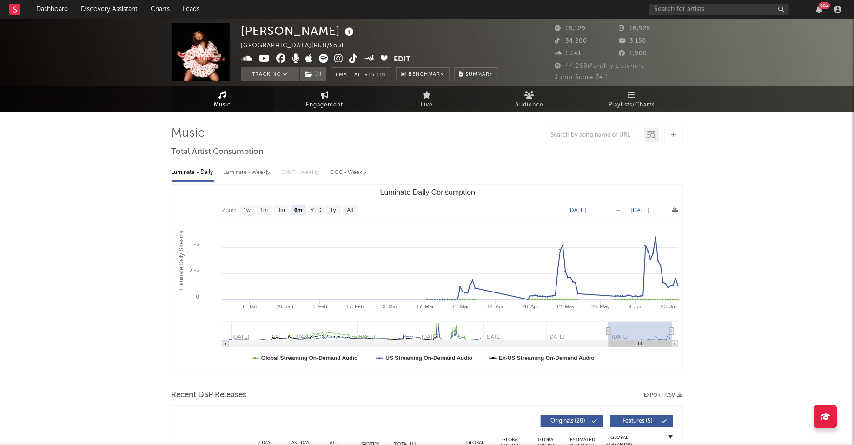
select select "6m"
click at [351, 56] on icon at bounding box center [354, 58] width 9 height 9
click at [101, 9] on link "Discovery Assistant" at bounding box center [109, 9] width 70 height 19
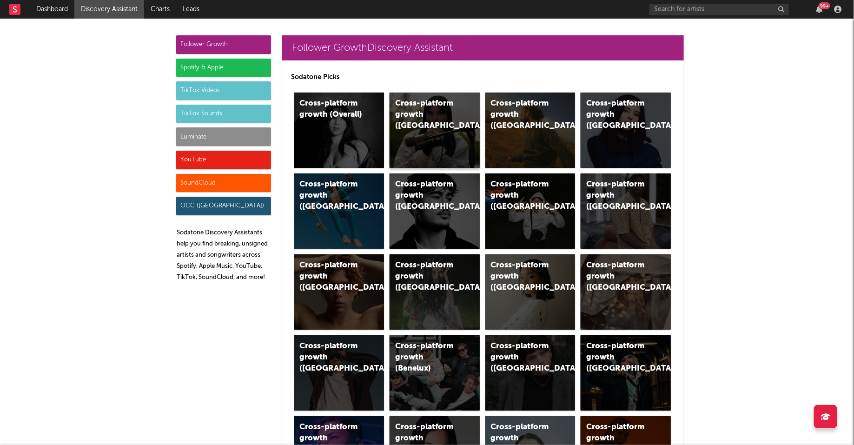
click at [444, 133] on div "Cross-platform growth ([GEOGRAPHIC_DATA])" at bounding box center [435, 130] width 90 height 75
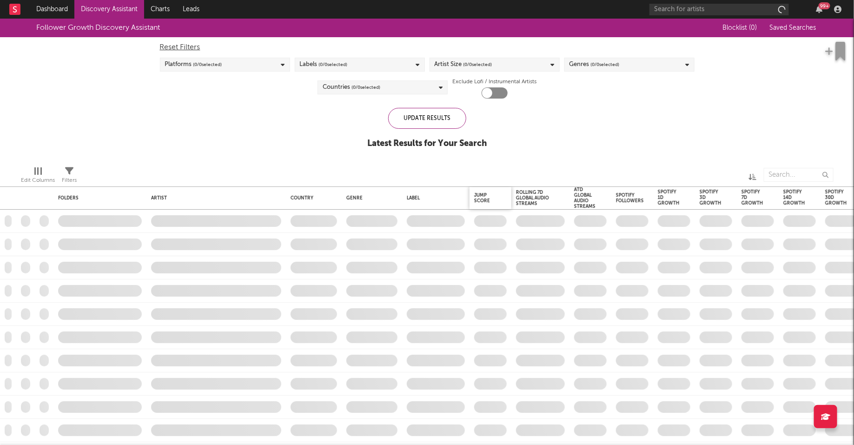
checkbox input "true"
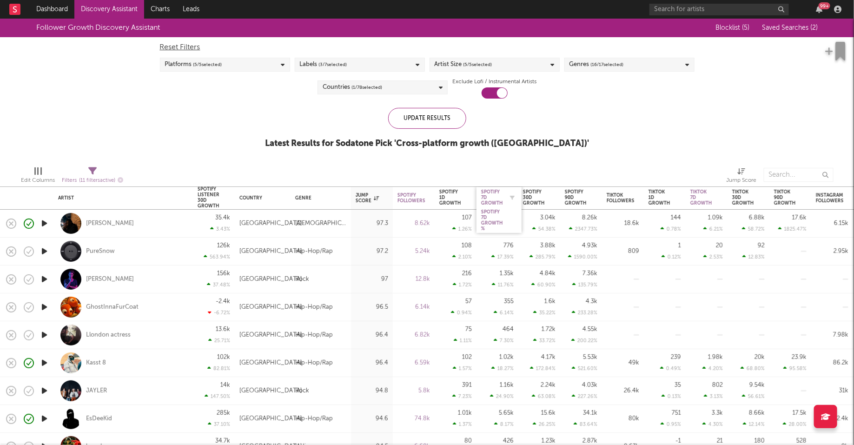
click at [495, 197] on div "Spotify 7D Growth" at bounding box center [492, 197] width 22 height 17
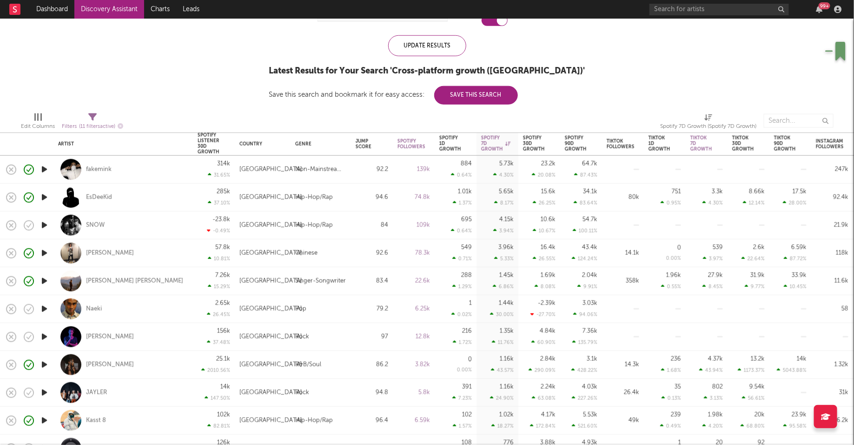
click at [820, 3] on div "99 +" at bounding box center [825, 5] width 12 height 7
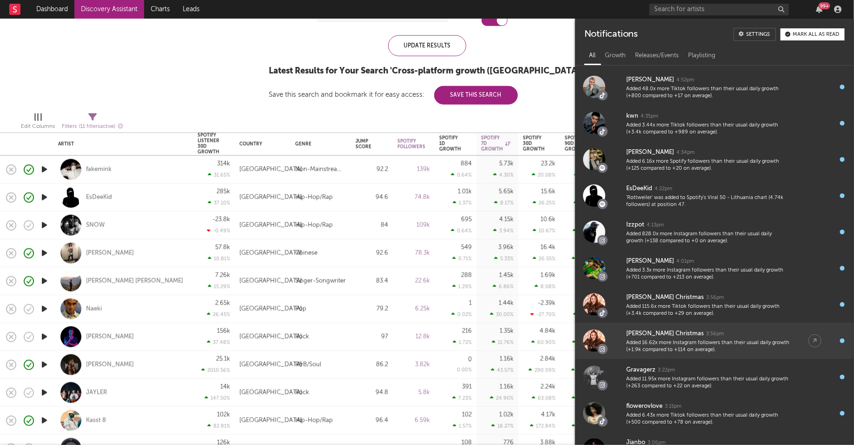
scroll to position [567, 0]
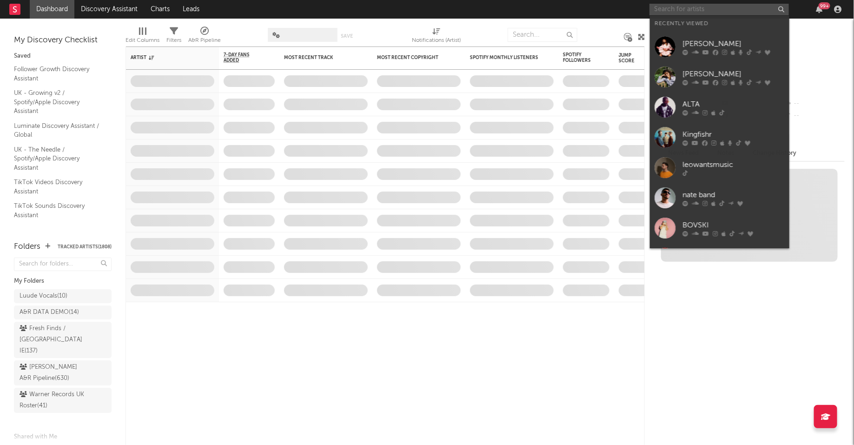
click at [743, 7] on input "text" at bounding box center [720, 10] width 140 height 12
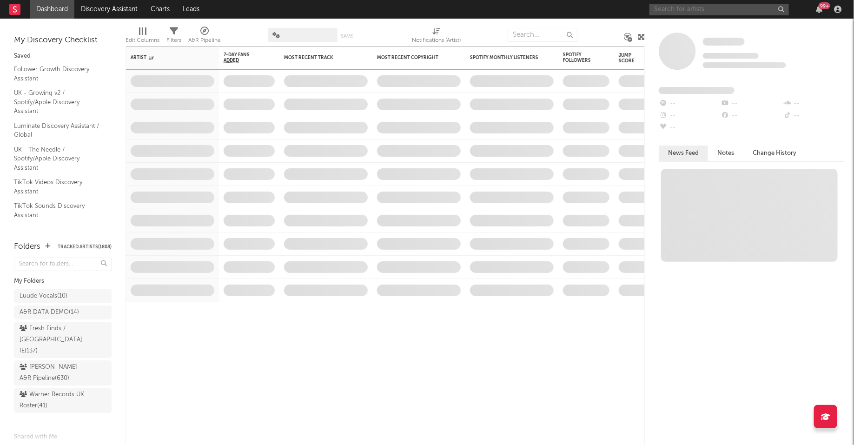
click at [823, 7] on div "99 +" at bounding box center [825, 5] width 12 height 7
click at [757, 10] on input "text" at bounding box center [720, 10] width 140 height 12
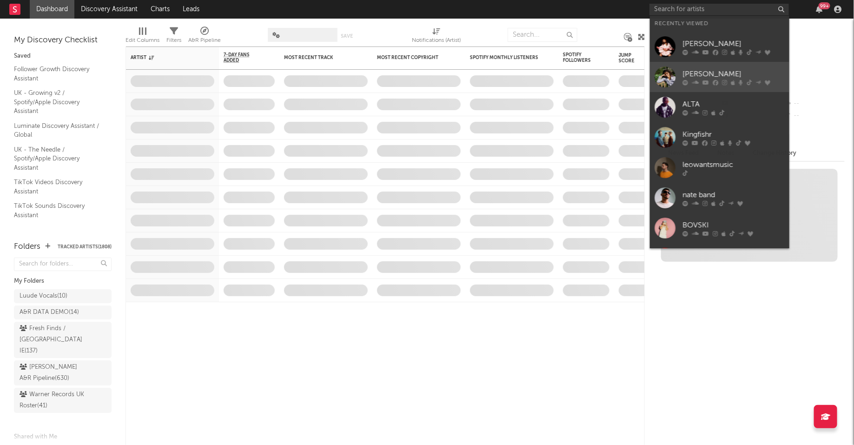
click at [719, 75] on div "[PERSON_NAME]" at bounding box center [734, 73] width 102 height 11
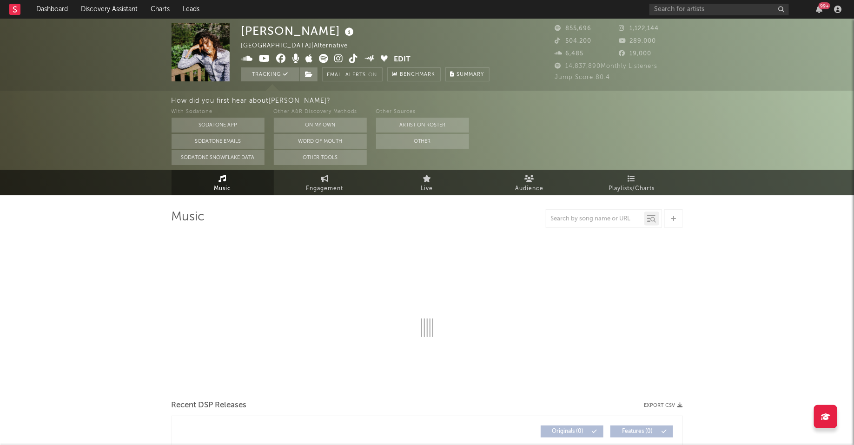
select select "6m"
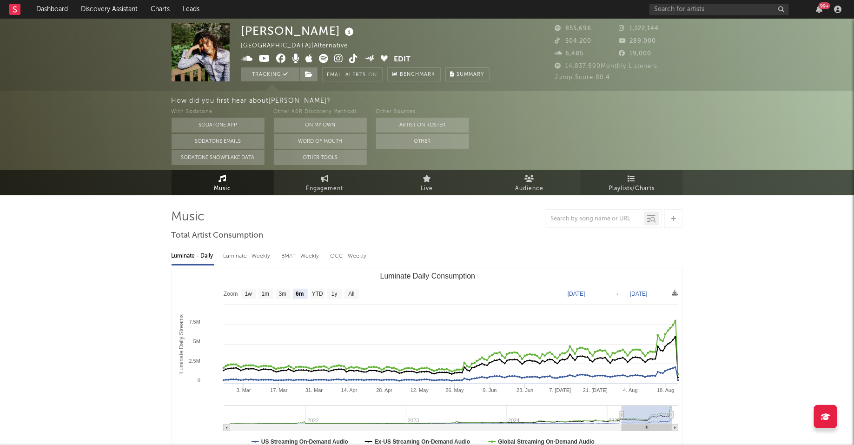
click at [638, 180] on link "Playlists/Charts" at bounding box center [632, 183] width 102 height 26
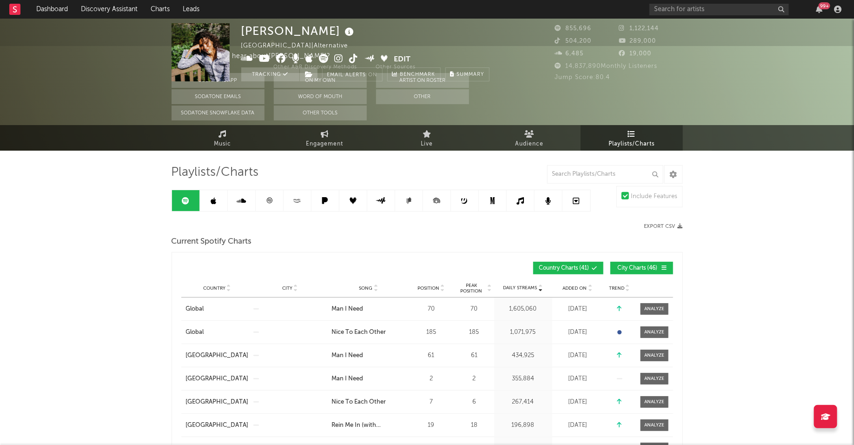
scroll to position [54, 0]
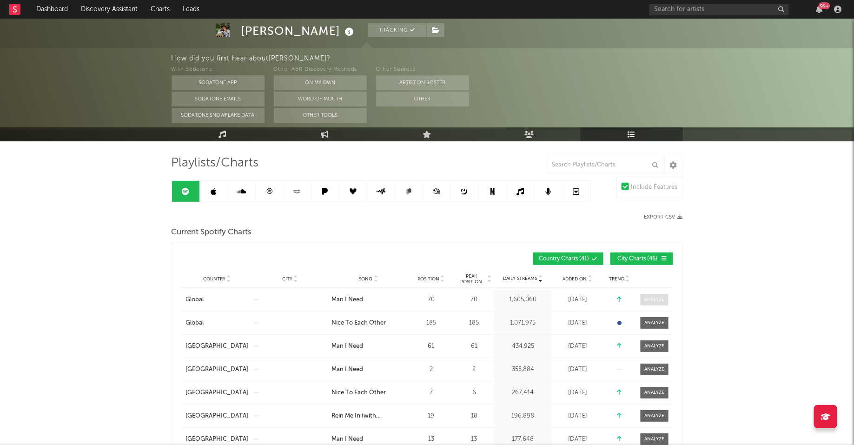
click at [650, 298] on div at bounding box center [655, 299] width 20 height 7
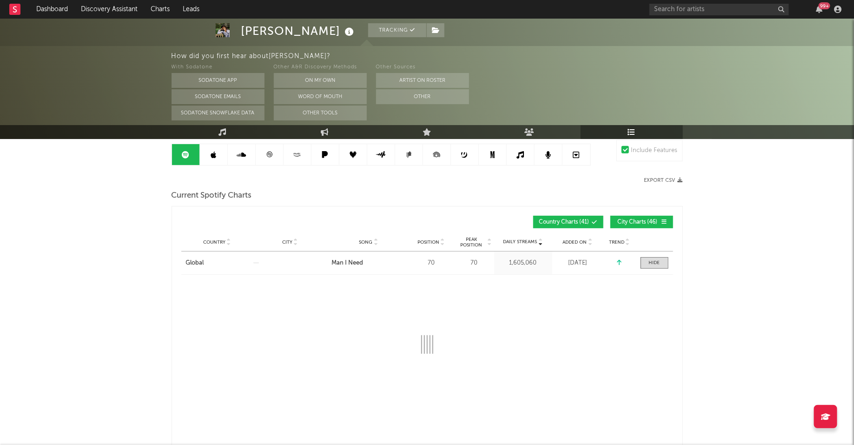
select select "1w"
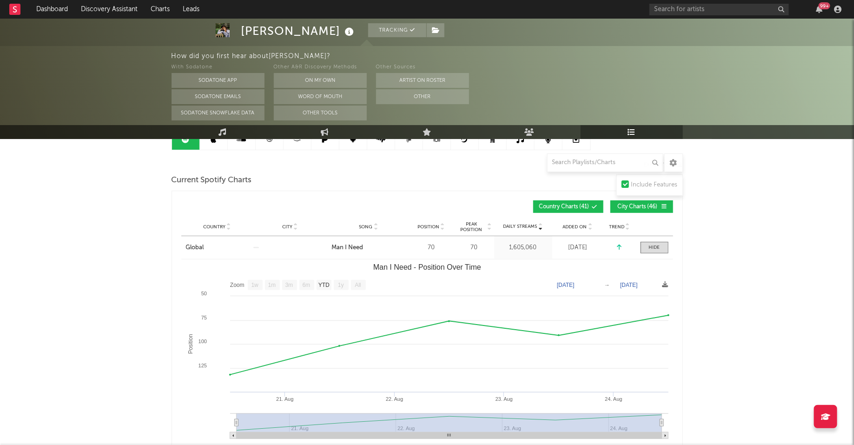
scroll to position [107, 0]
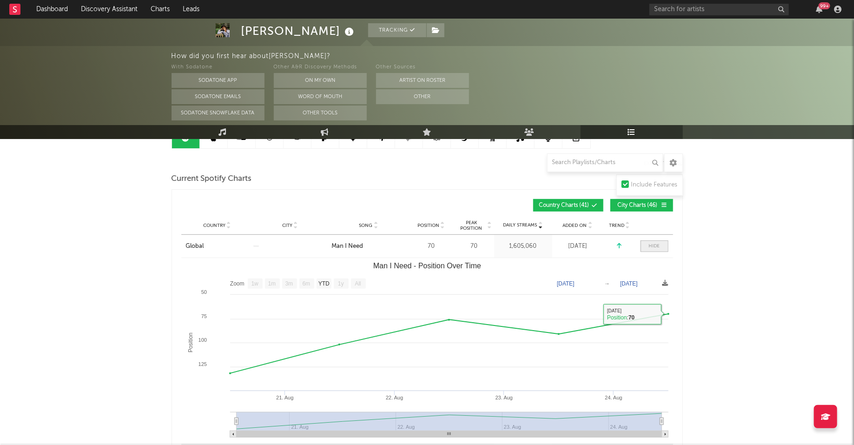
click at [653, 251] on span at bounding box center [655, 246] width 28 height 12
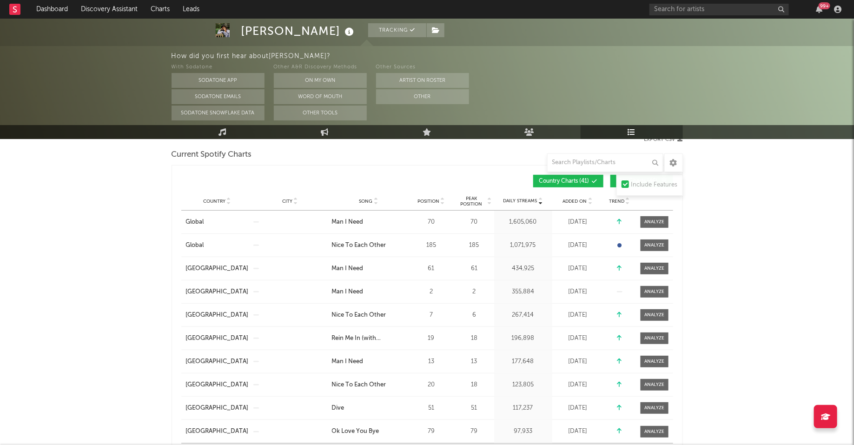
scroll to position [133, 0]
click at [601, 153] on input "text" at bounding box center [605, 162] width 116 height 19
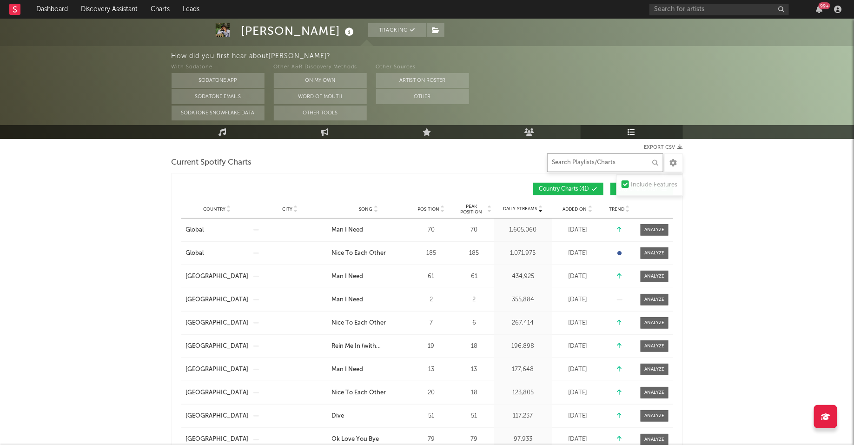
scroll to position [122, 0]
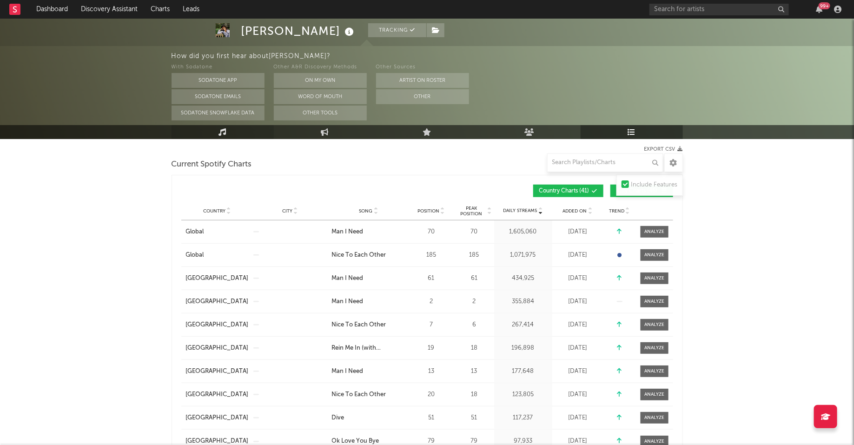
click at [229, 133] on link "Music" at bounding box center [223, 132] width 102 height 14
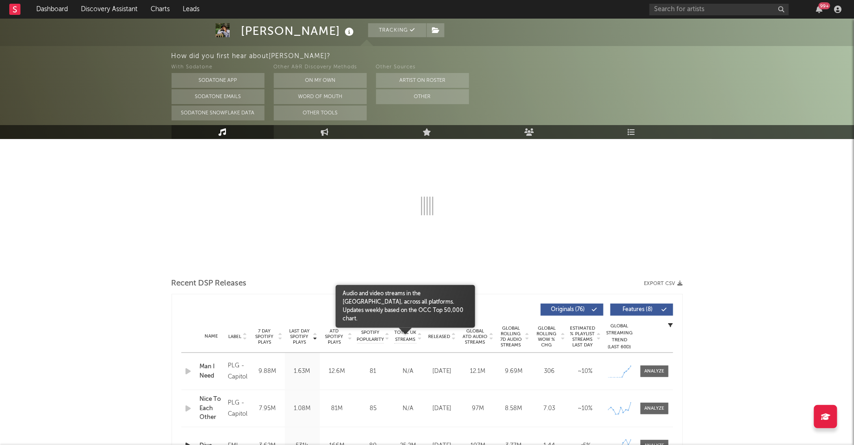
select select "6m"
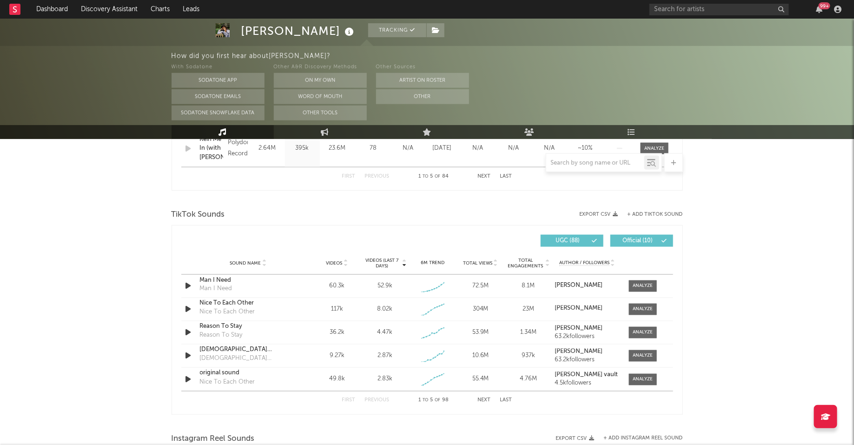
scroll to position [567, 0]
click at [645, 285] on div at bounding box center [643, 287] width 20 height 7
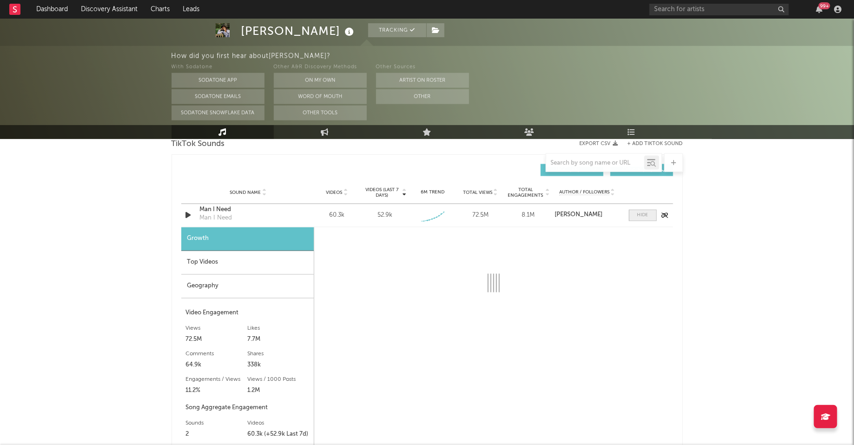
select select "1w"
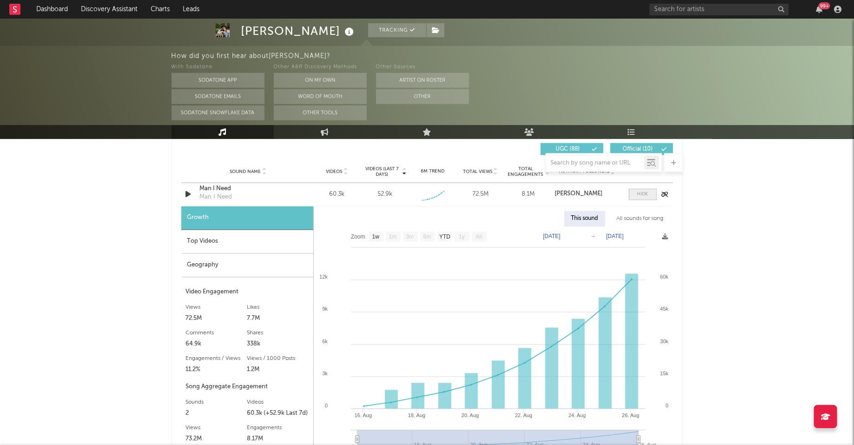
scroll to position [671, 0]
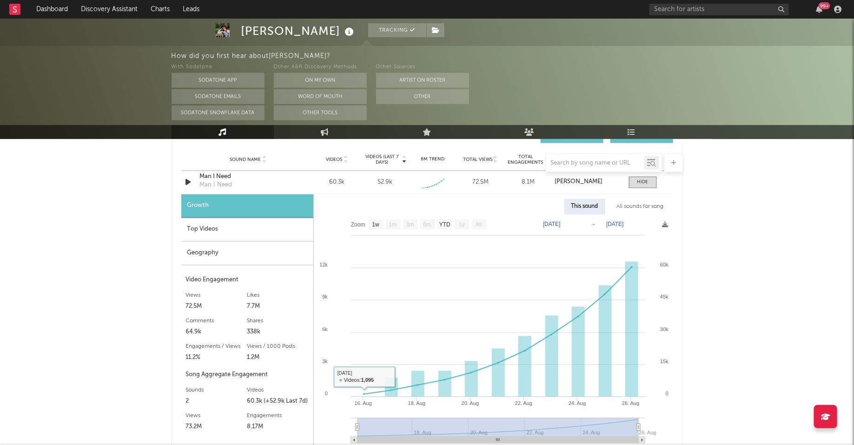
click at [257, 225] on div "Top Videos" at bounding box center [247, 230] width 132 height 24
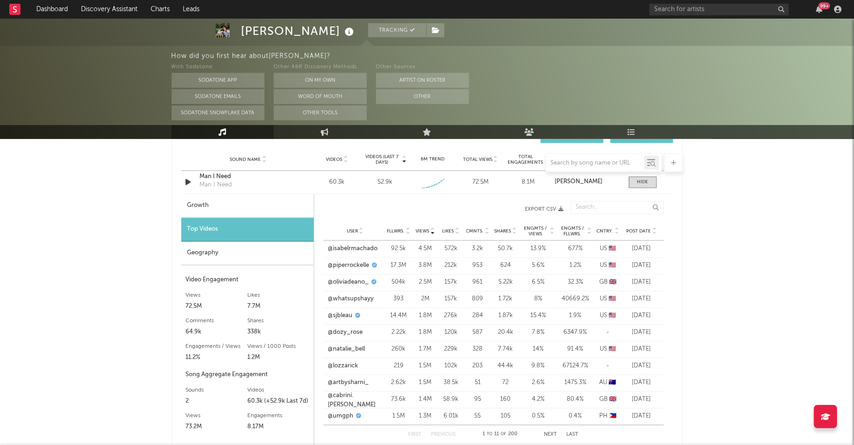
click at [257, 201] on div "Growth" at bounding box center [247, 206] width 133 height 24
select select "1w"
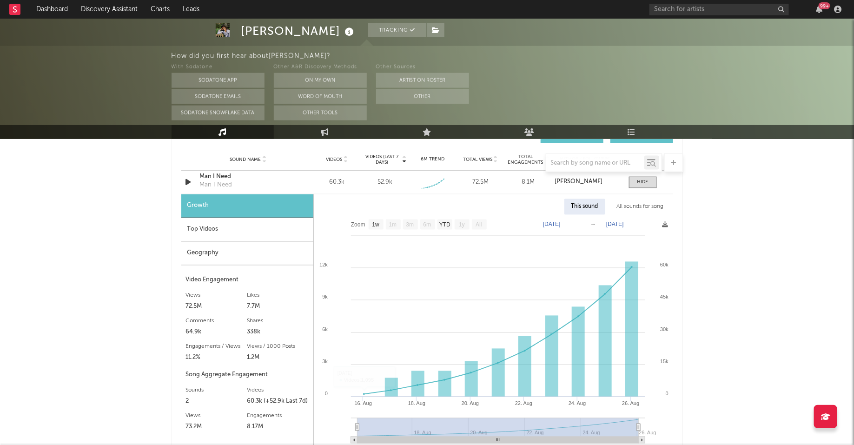
click at [253, 234] on div "Top Videos" at bounding box center [247, 230] width 132 height 24
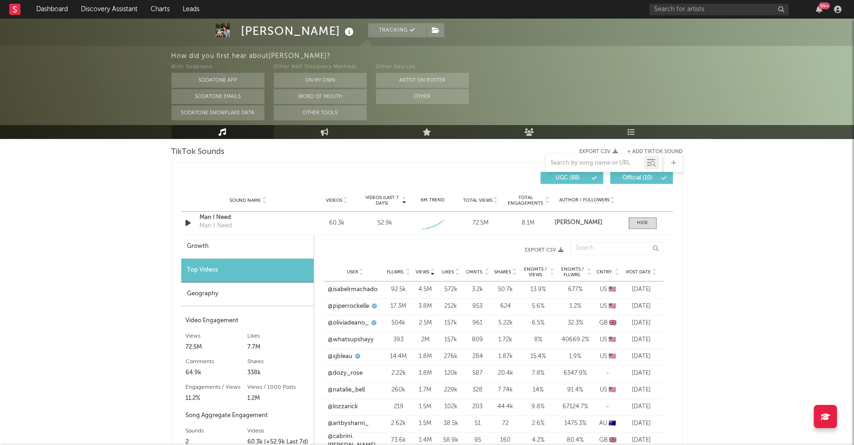
scroll to position [0, 0]
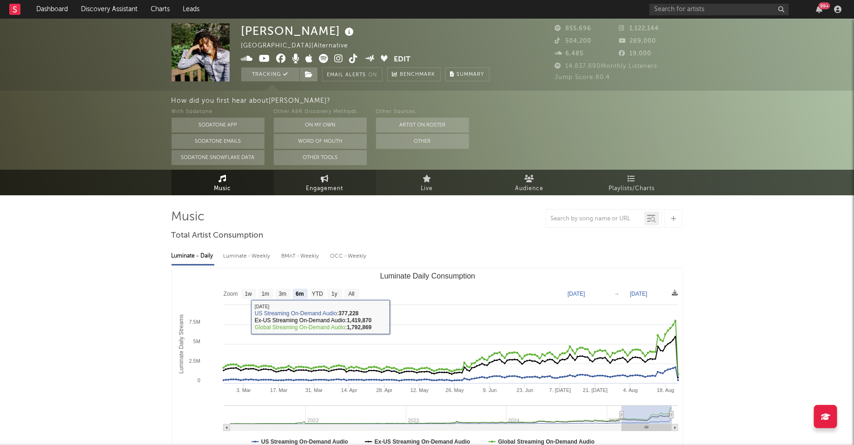
click at [327, 183] on span "Engagement" at bounding box center [325, 188] width 37 height 11
select select "1w"
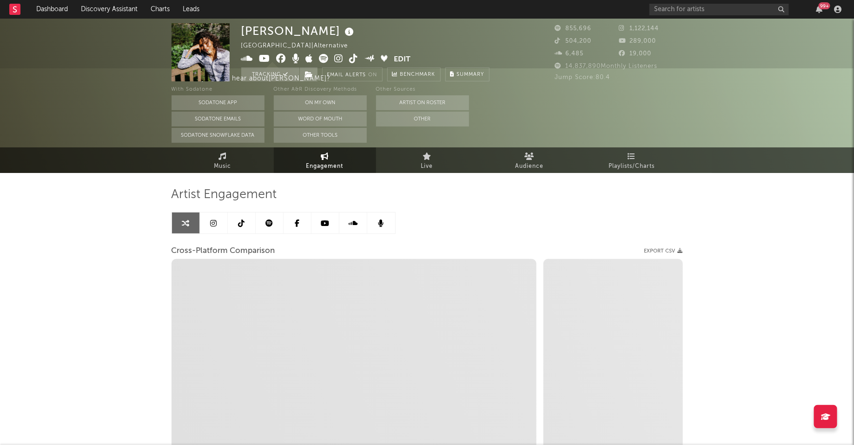
scroll to position [24, 0]
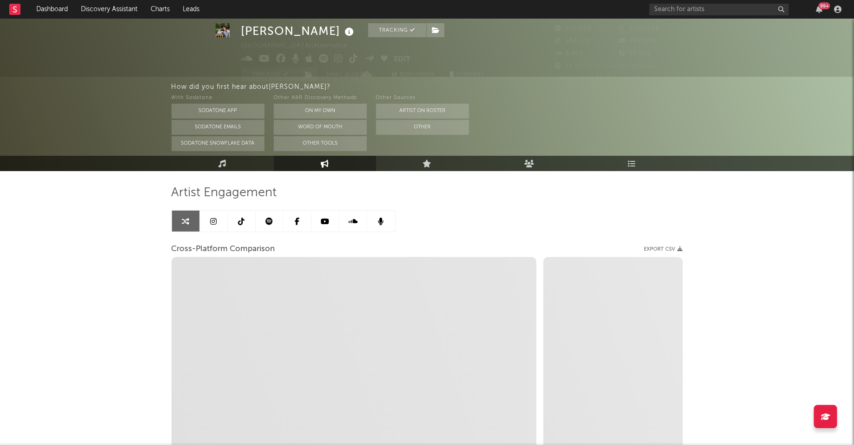
click at [247, 221] on link at bounding box center [242, 221] width 28 height 21
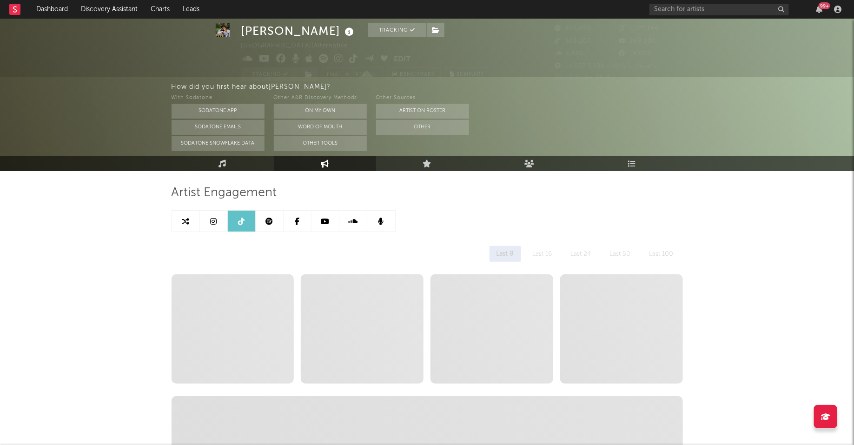
select select "6m"
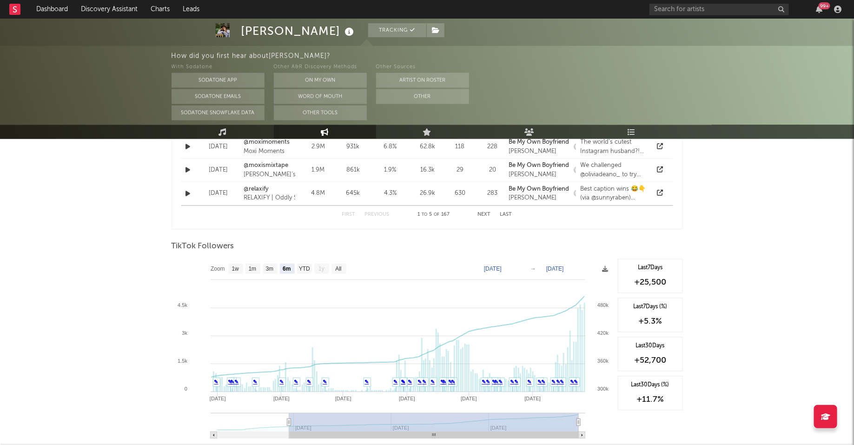
scroll to position [835, 0]
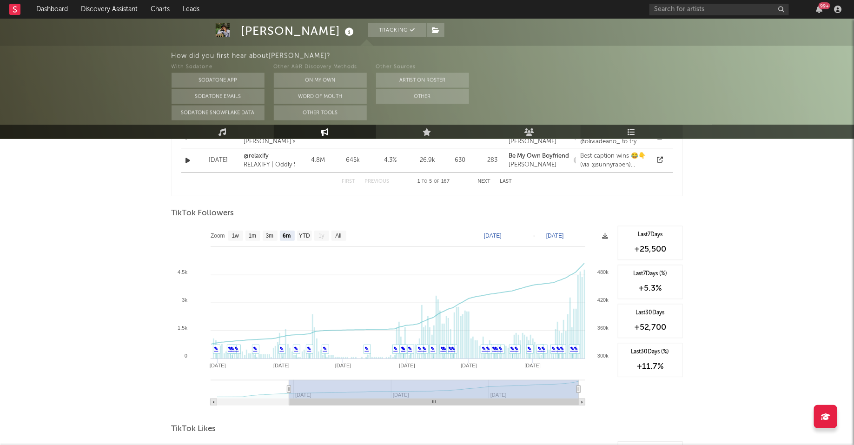
click at [630, 127] on link "Playlists/Charts" at bounding box center [632, 132] width 102 height 14
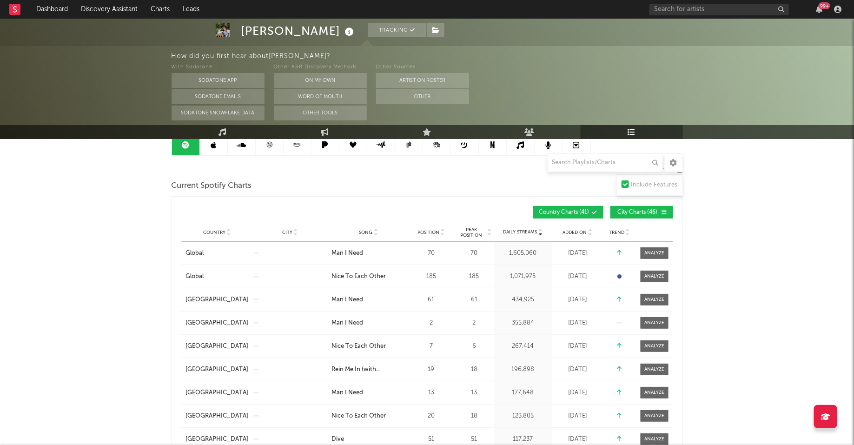
scroll to position [126, 0]
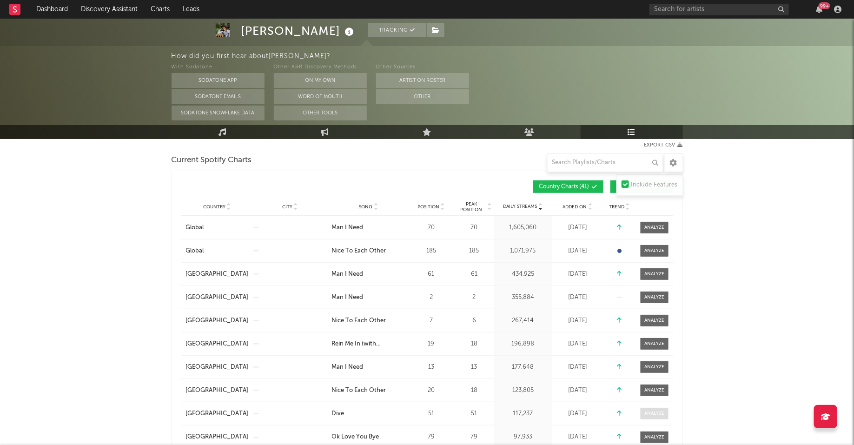
click at [652, 411] on div at bounding box center [655, 413] width 20 height 7
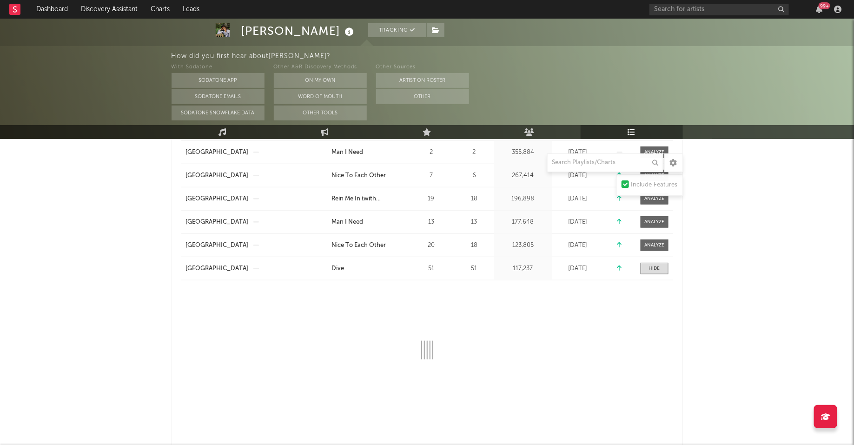
select select "1w"
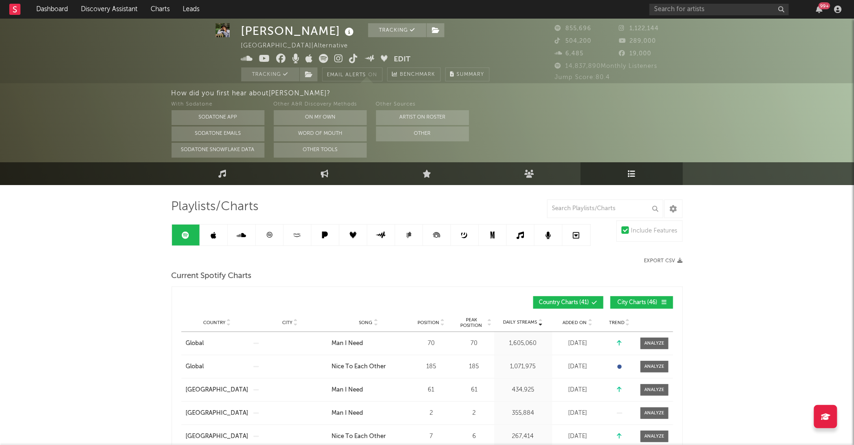
scroll to position [6, 0]
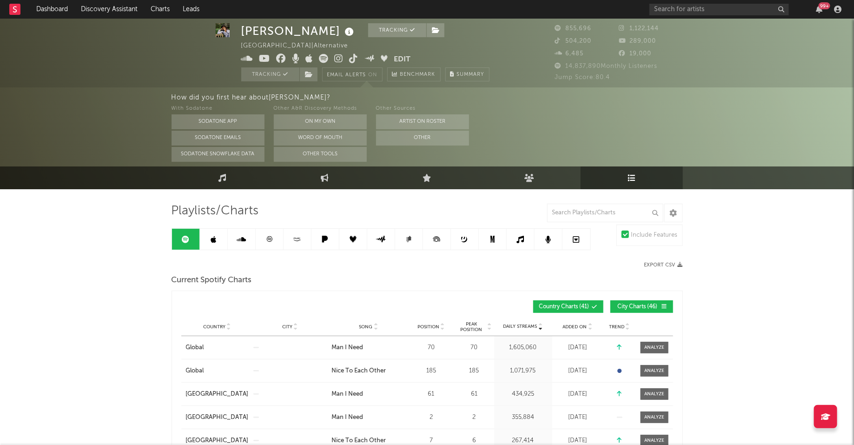
click at [267, 231] on link at bounding box center [270, 239] width 28 height 21
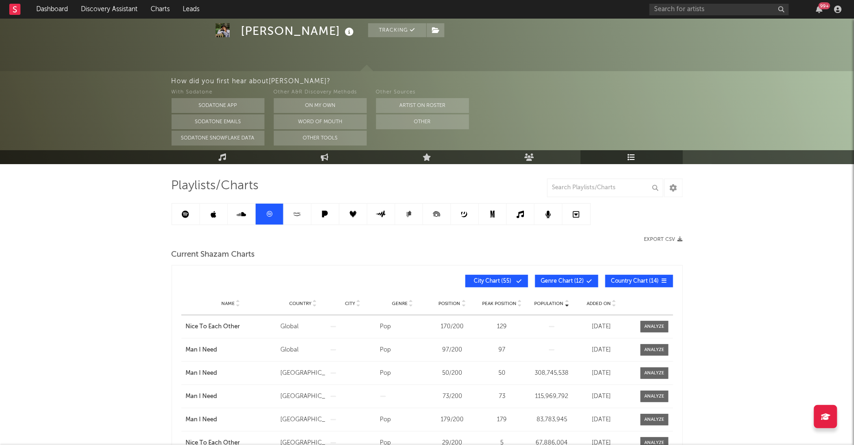
scroll to position [33, 0]
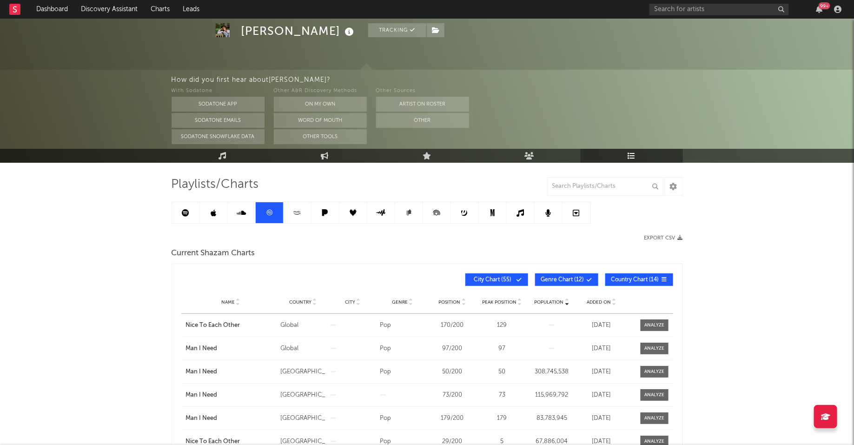
click at [180, 218] on link at bounding box center [186, 212] width 28 height 21
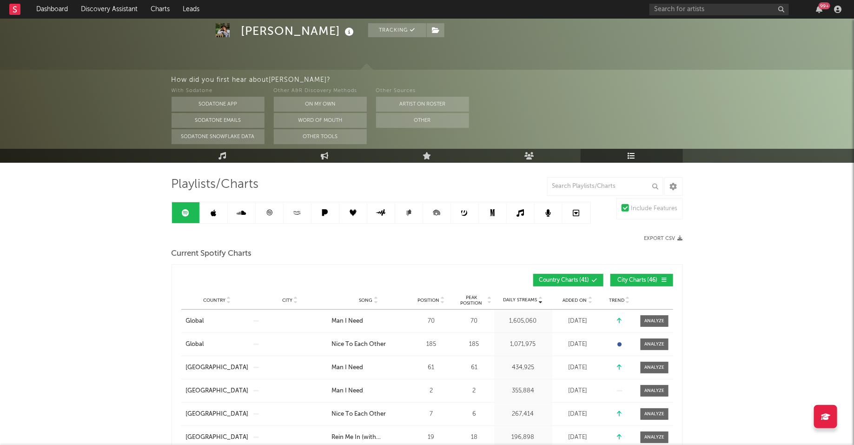
click at [652, 313] on div "Country Global City Song Man I Need Position 70 Peak Position 70 Estimated Dail…" at bounding box center [427, 321] width 492 height 23
click at [652, 315] on span at bounding box center [655, 321] width 28 height 12
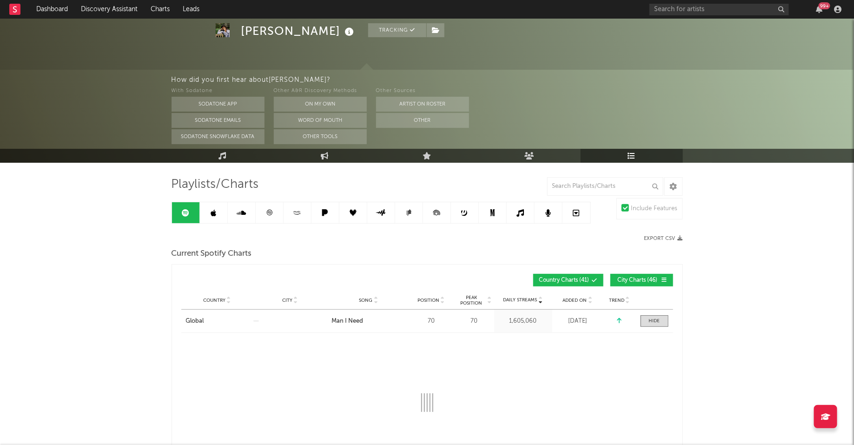
select select "1w"
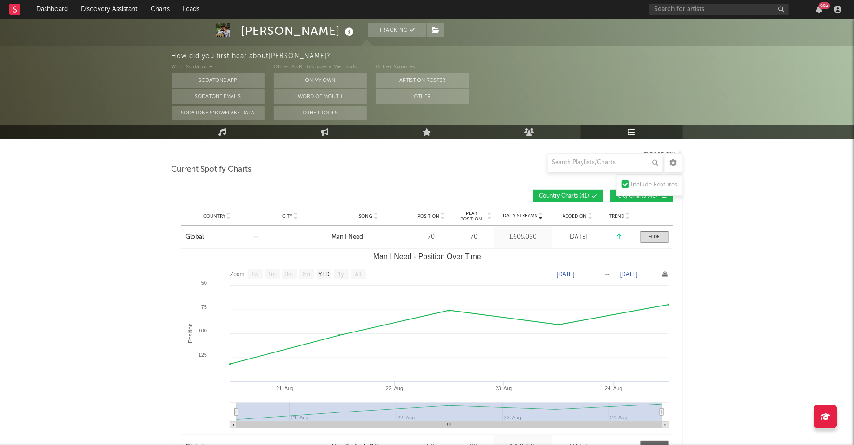
scroll to position [117, 0]
click at [656, 240] on span at bounding box center [655, 237] width 28 height 12
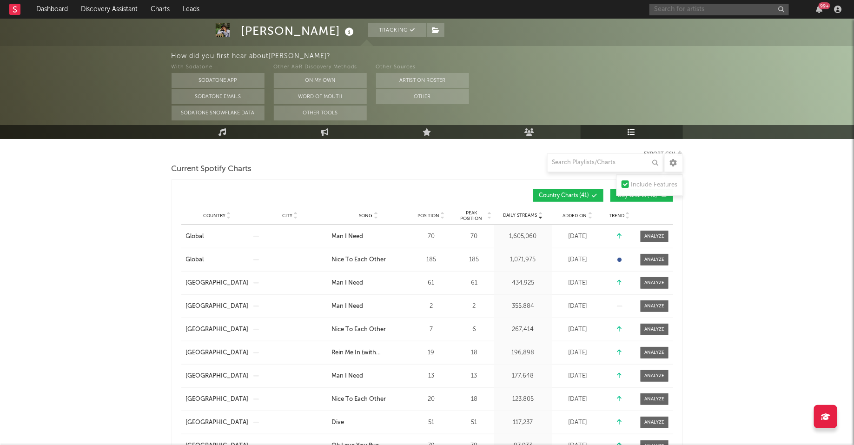
click at [747, 8] on input "text" at bounding box center [720, 10] width 140 height 12
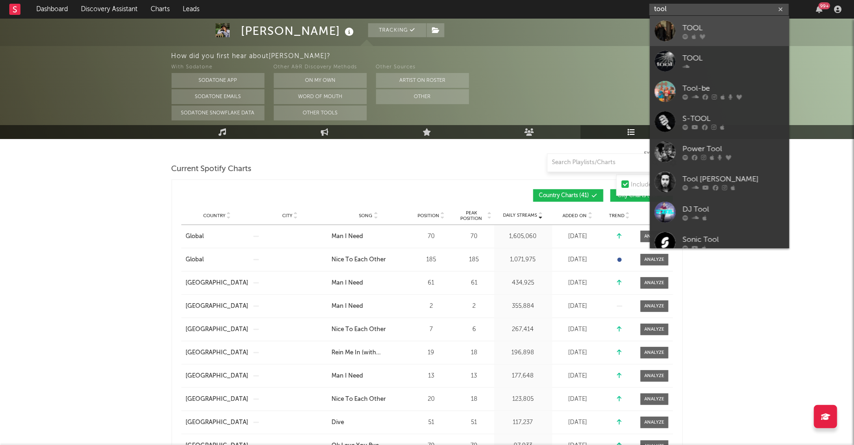
type input "tool"
click at [720, 33] on div at bounding box center [734, 36] width 102 height 6
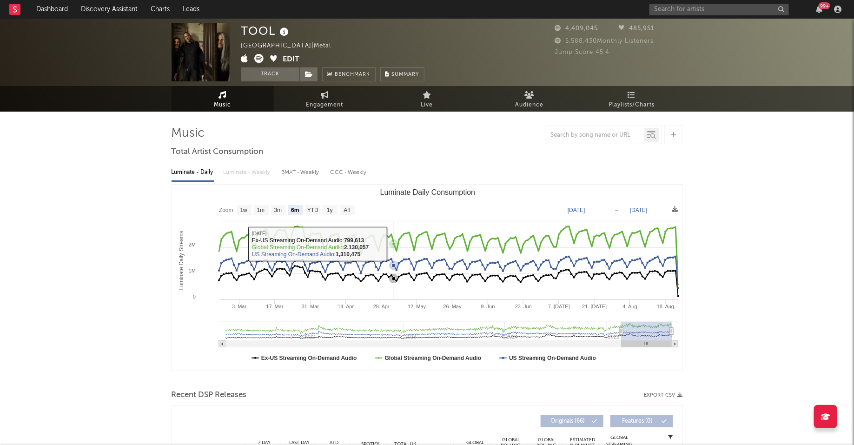
select select "6m"
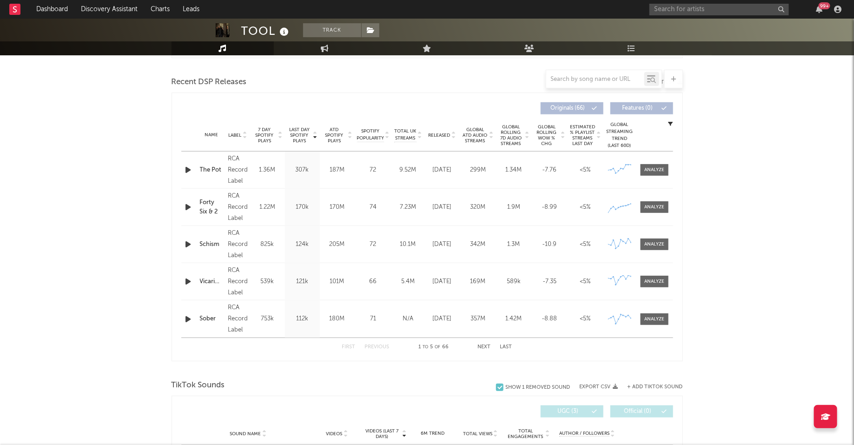
scroll to position [335, 0]
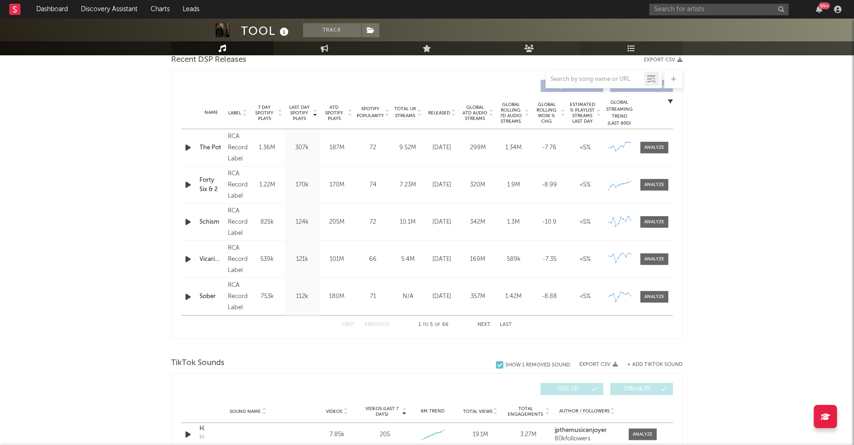
click at [633, 46] on icon at bounding box center [632, 48] width 8 height 7
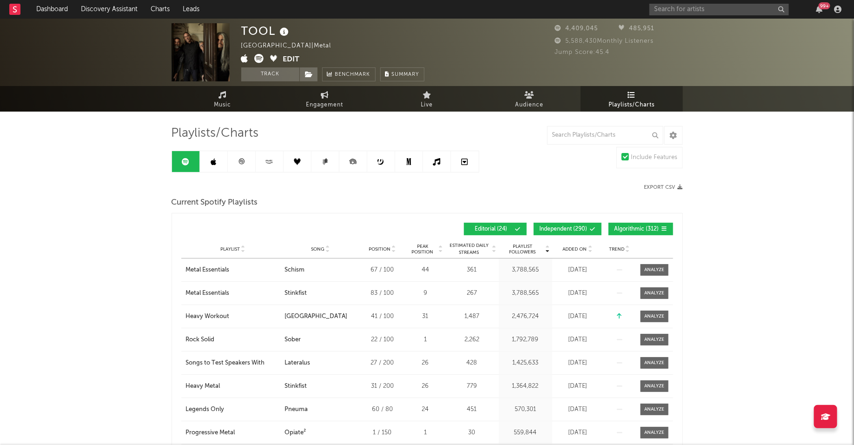
click at [243, 166] on link at bounding box center [242, 161] width 28 height 21
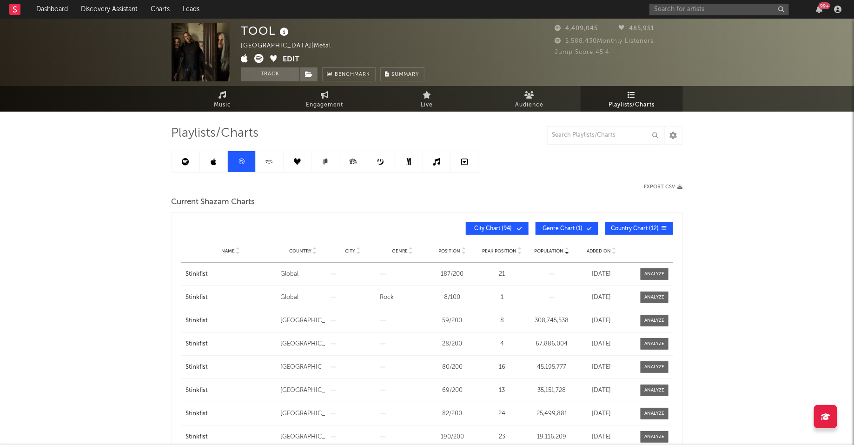
click at [658, 291] on div "Name Stinkfist Country Global City Genre Rock Position 8 / 100 Peak Position 1 …" at bounding box center [427, 297] width 492 height 23
click at [658, 298] on div at bounding box center [655, 297] width 20 height 7
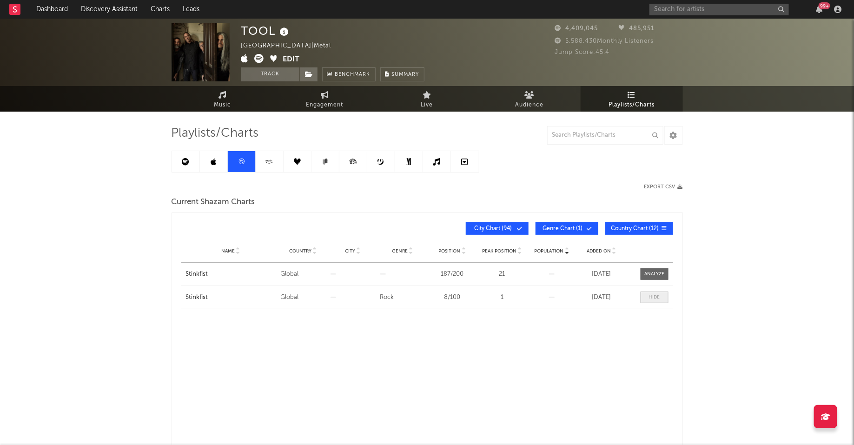
select select "All"
click at [658, 298] on div at bounding box center [654, 297] width 11 height 7
